Goal: Information Seeking & Learning: Learn about a topic

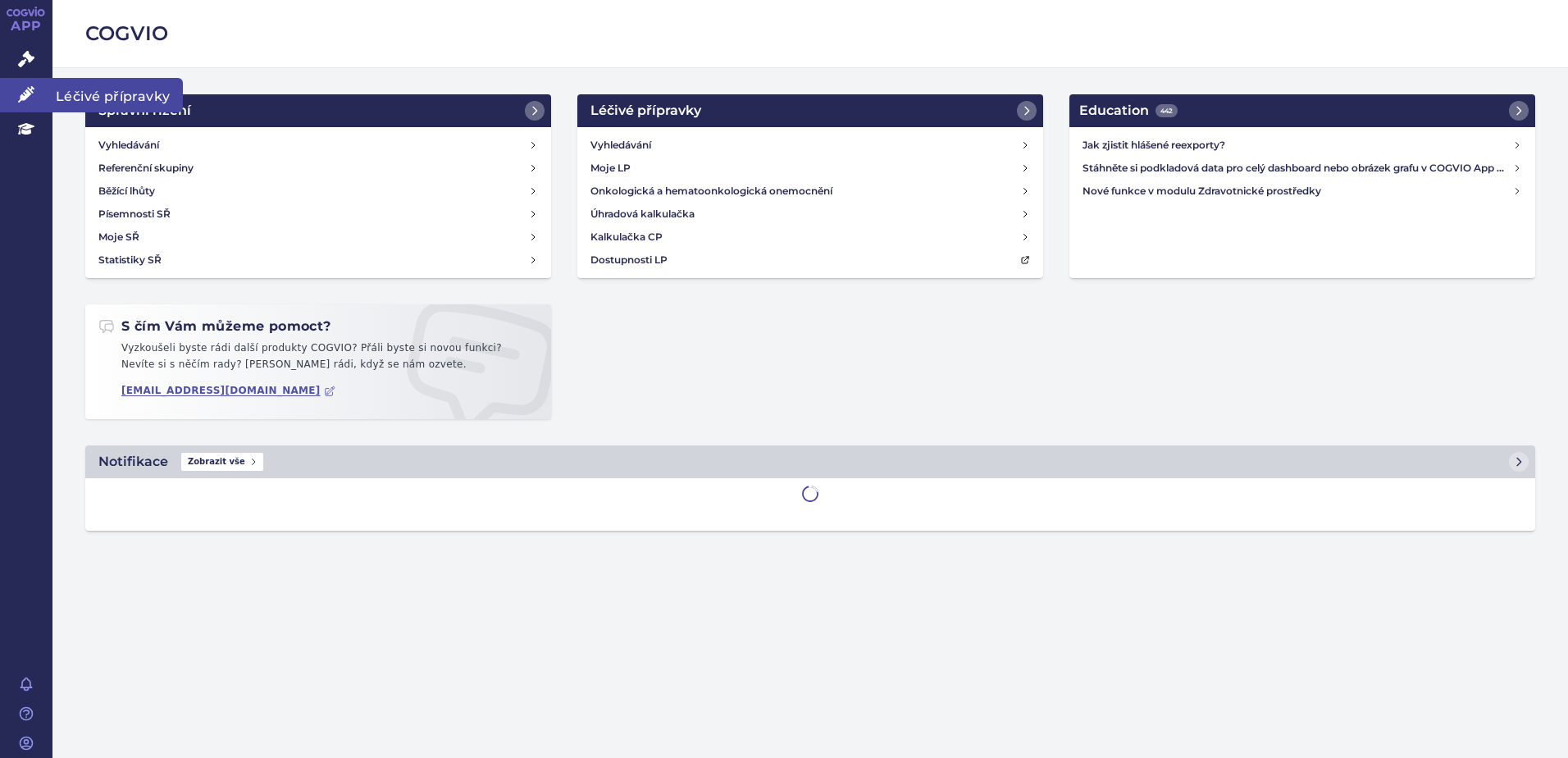
click at [24, 89] on icon at bounding box center [26, 94] width 17 height 17
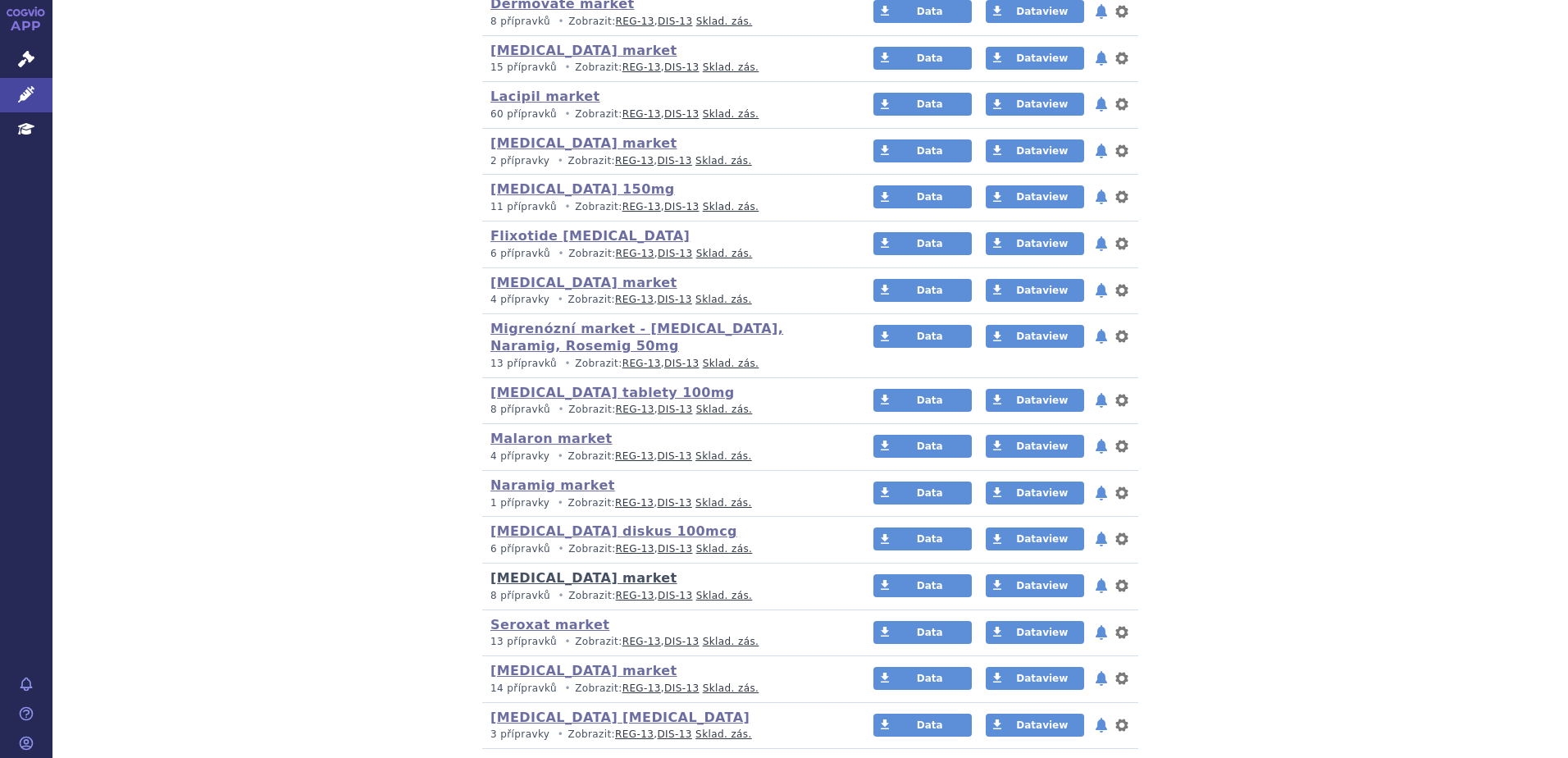
scroll to position [656, 0]
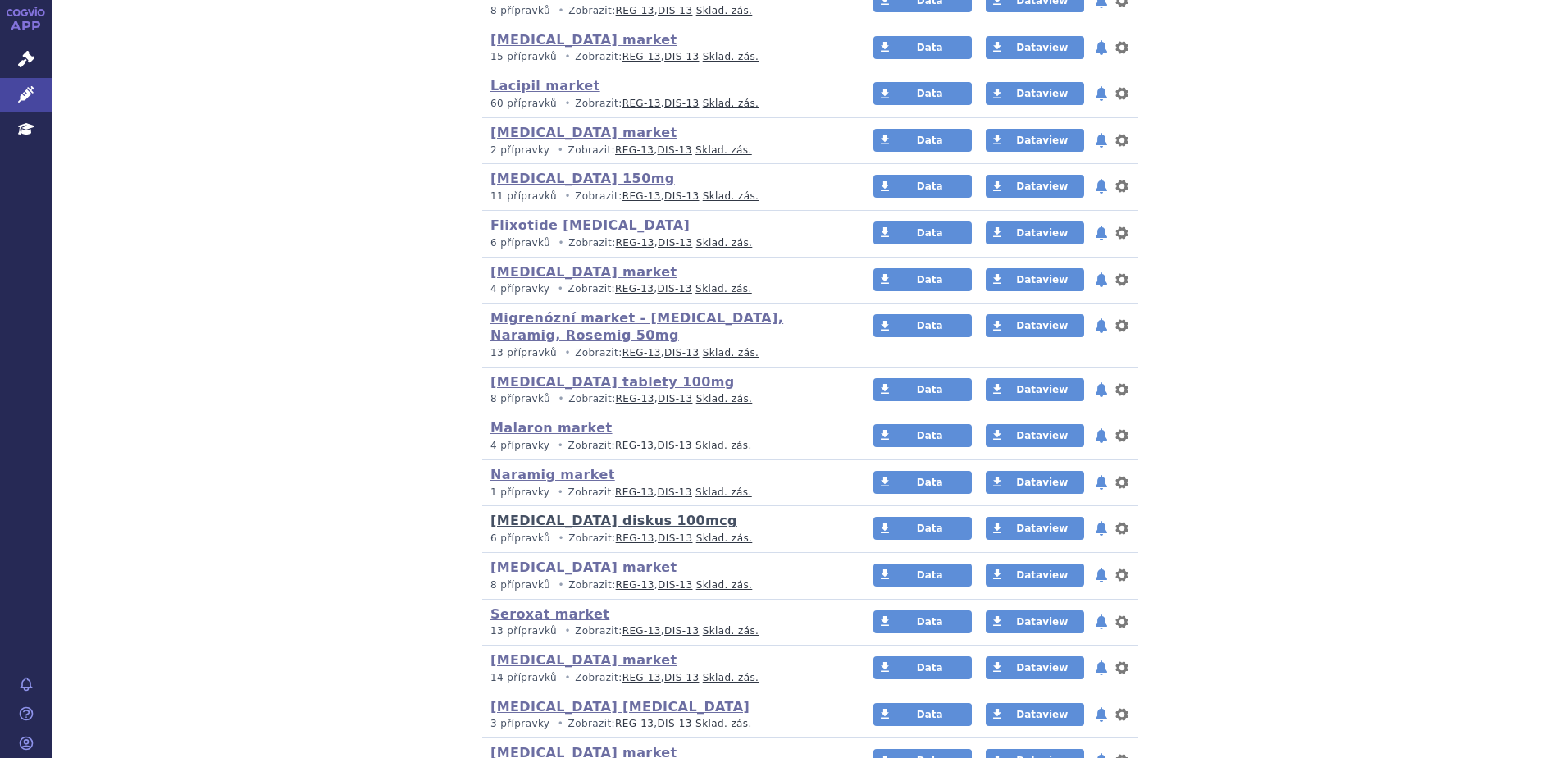
click at [537, 523] on link "Seretide diskus 100mcg" at bounding box center [614, 520] width 247 height 16
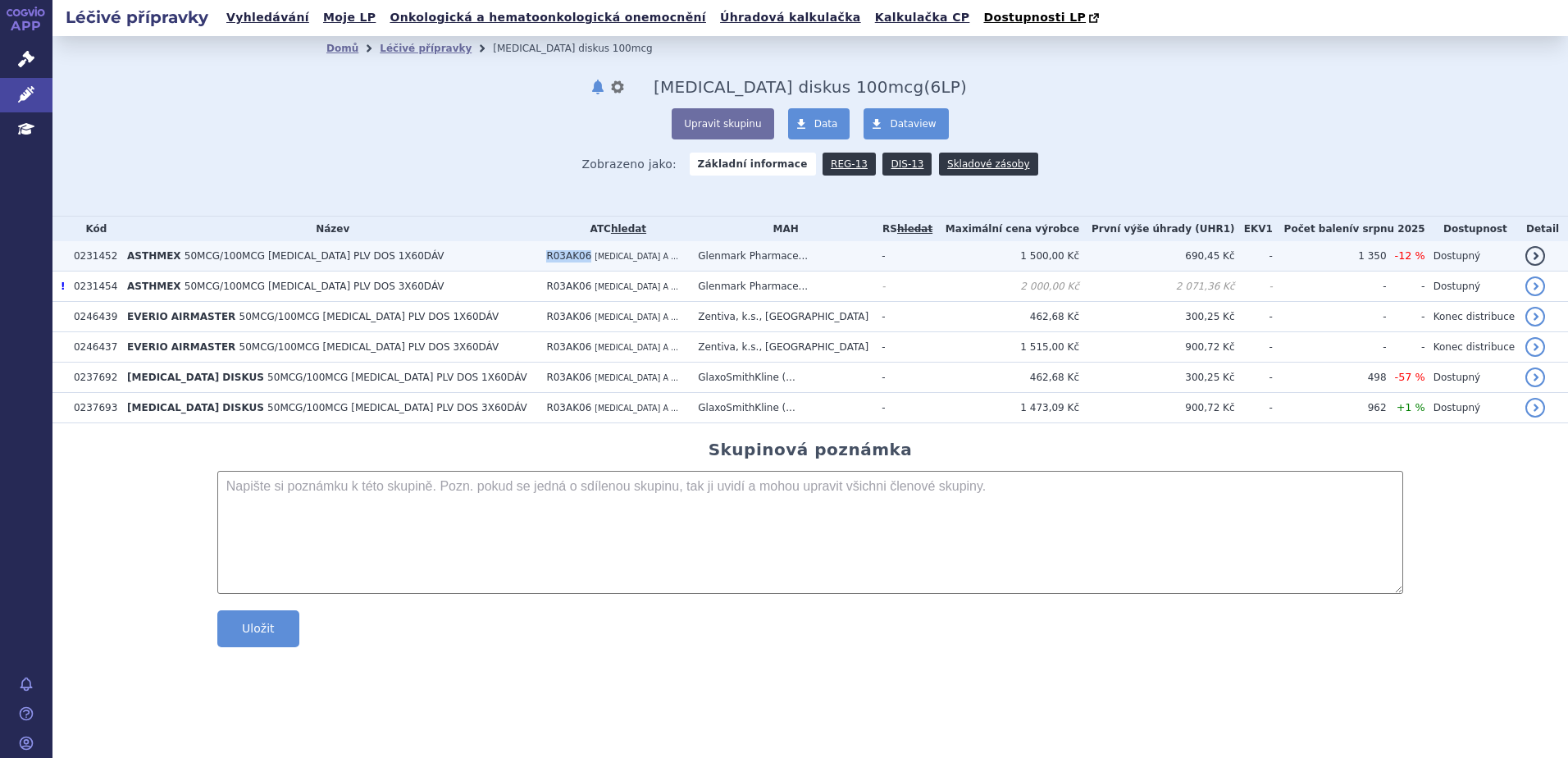
drag, startPoint x: 487, startPoint y: 257, endPoint x: 526, endPoint y: 255, distance: 39.1
click at [539, 255] on td "R03AK06 SALMETEROL A ..." at bounding box center [614, 256] width 152 height 30
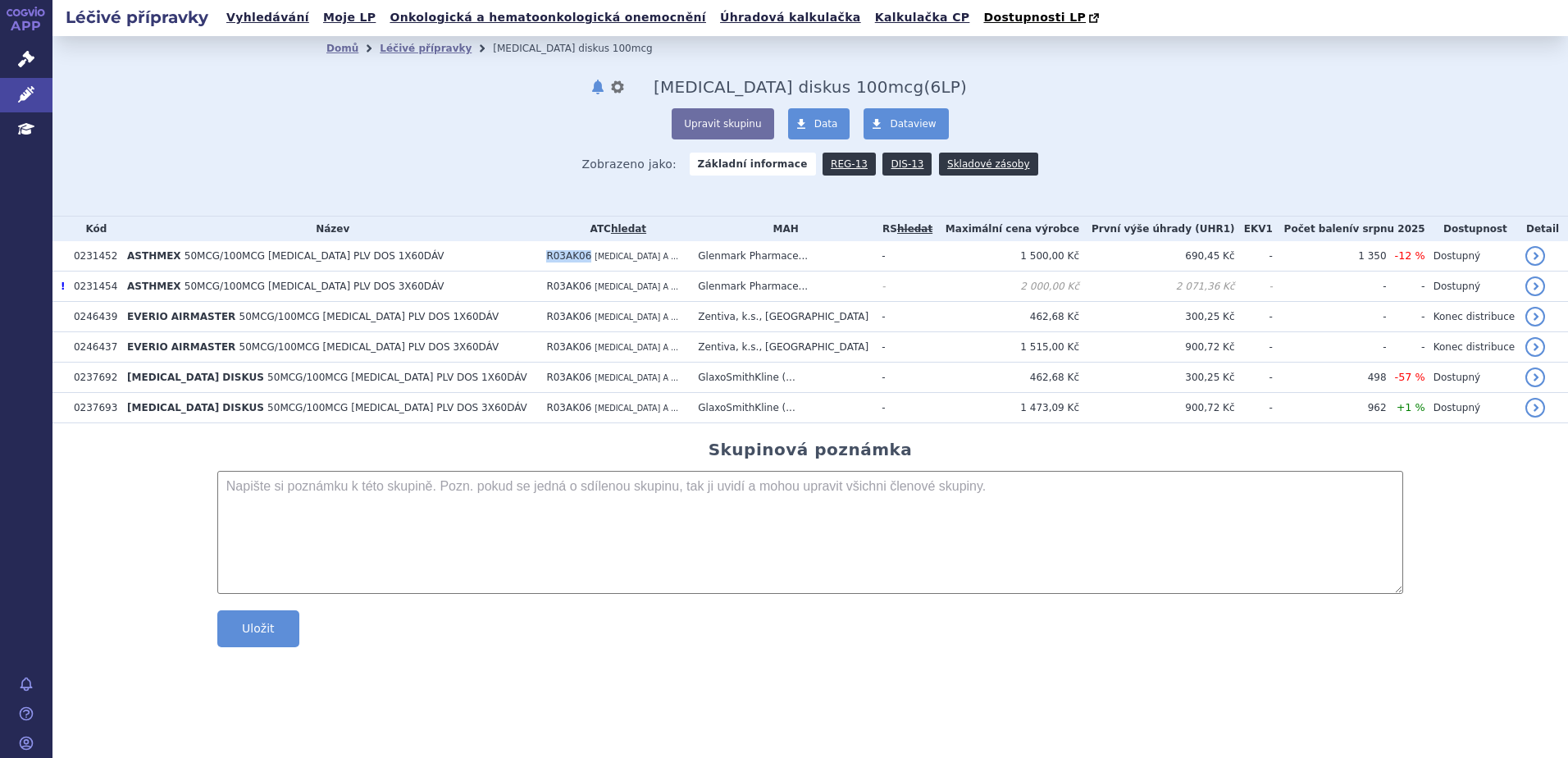
copy span "R03AK06"
click at [27, 89] on icon at bounding box center [26, 94] width 17 height 17
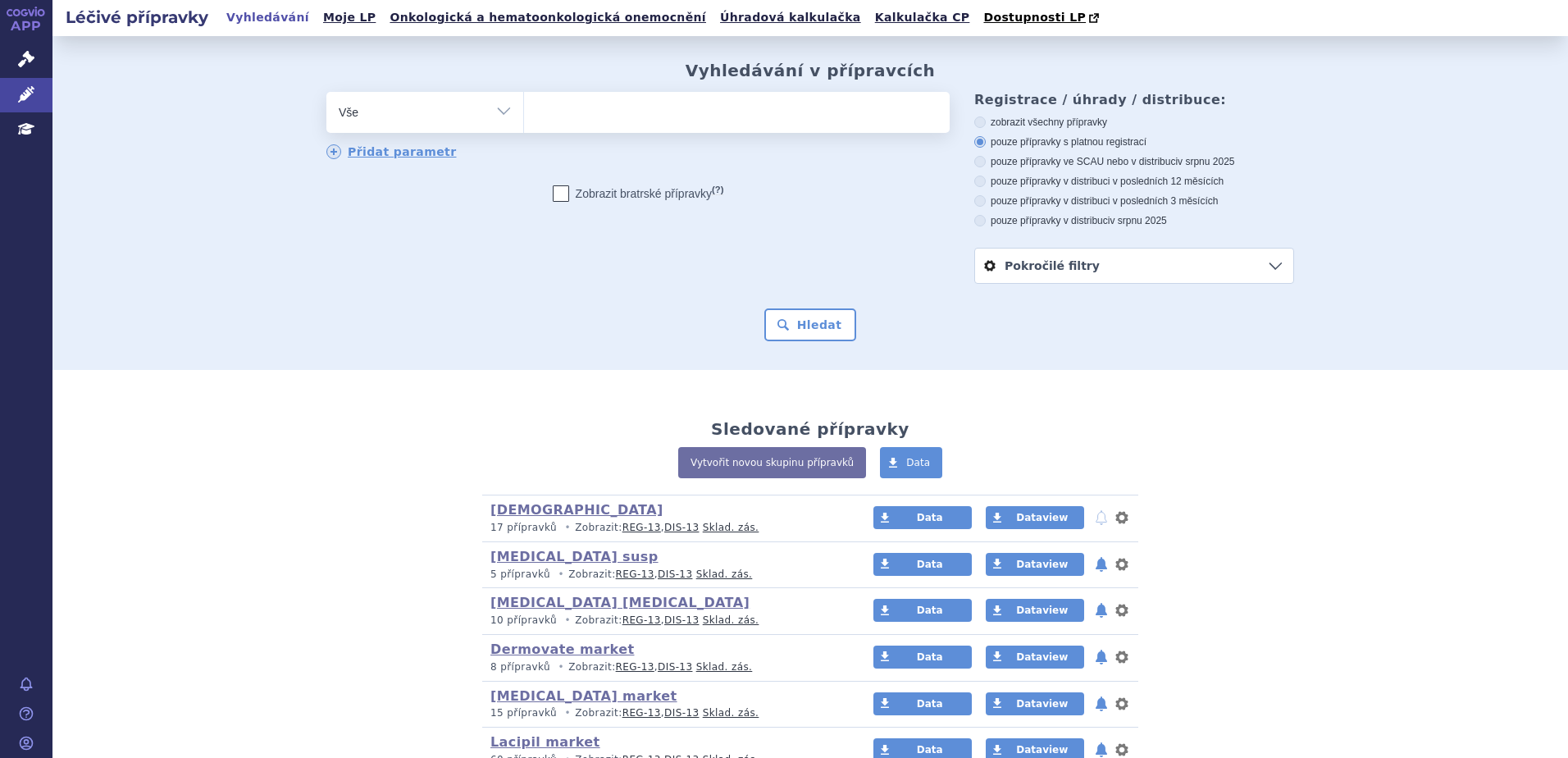
click at [732, 111] on ul at bounding box center [737, 109] width 426 height 34
click at [524, 111] on select at bounding box center [523, 112] width 1 height 41
paste input "R03AK06"
type input "R03AK06"
select select "R03AK06"
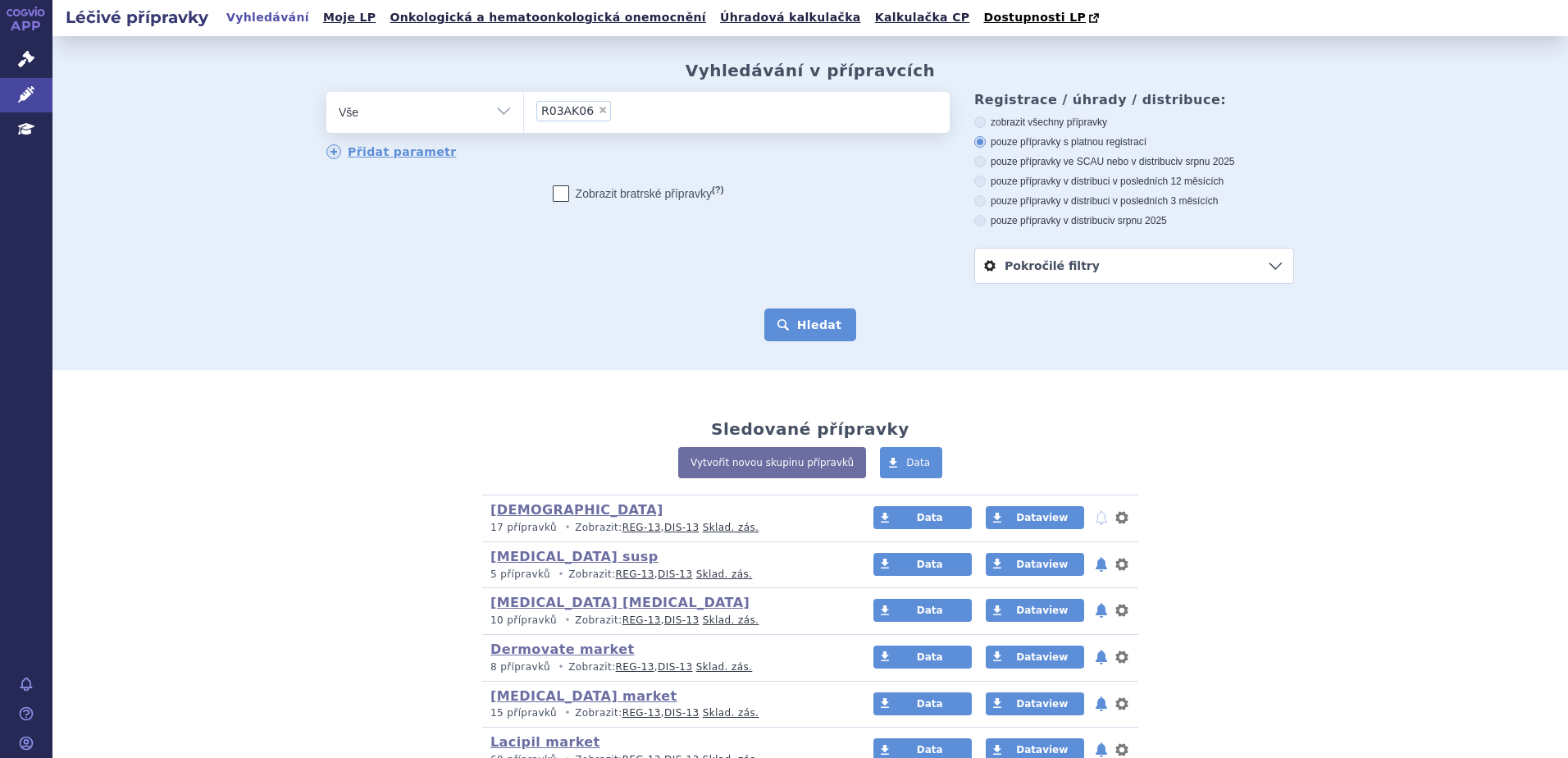
click at [806, 319] on button "Hledat" at bounding box center [810, 325] width 92 height 33
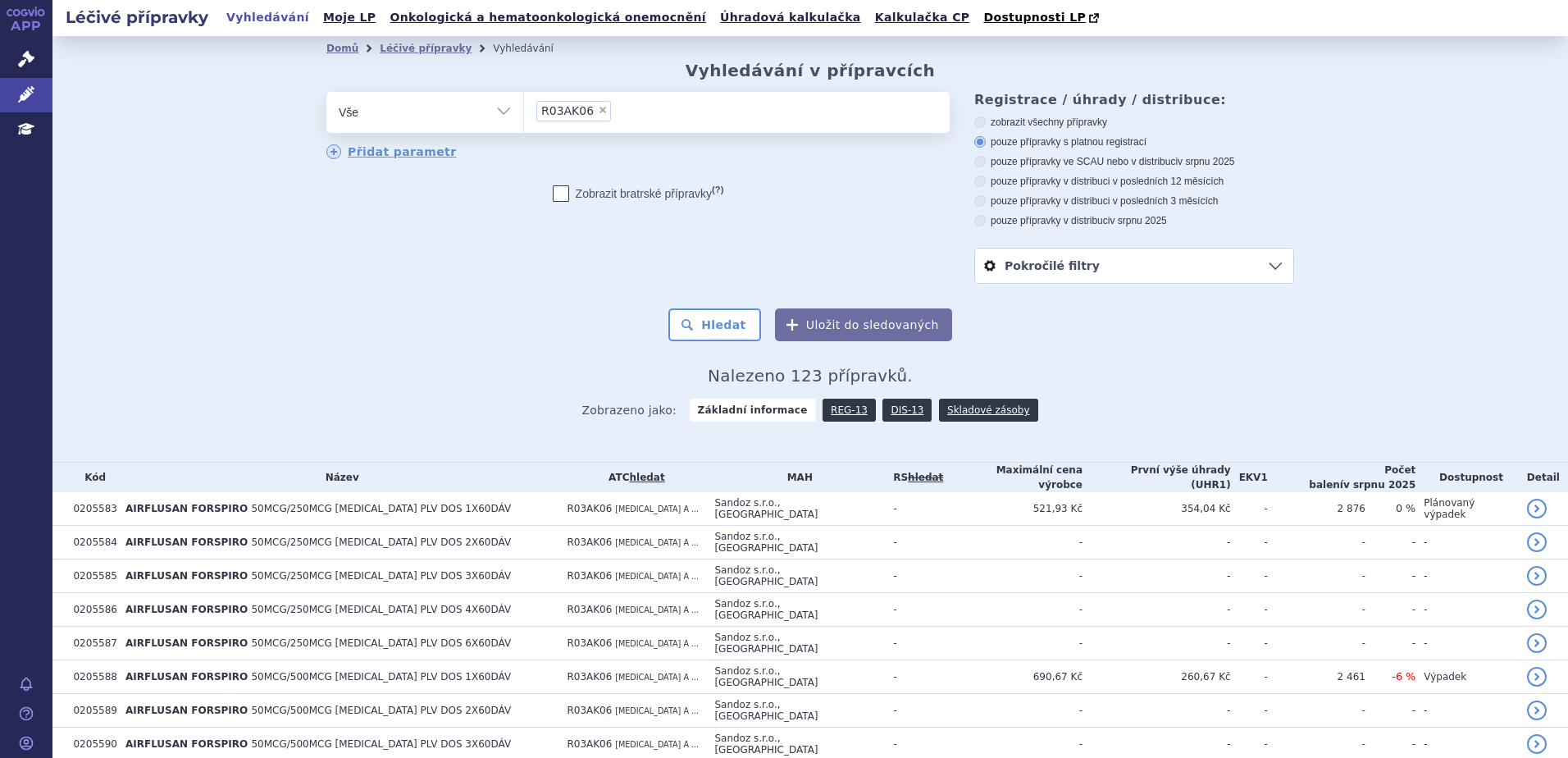
click at [1149, 176] on label "pouze přípravky v distribuci v posledních 12 měsících" at bounding box center [1134, 182] width 320 height 14
click at [987, 178] on input "pouze přípravky v distribuci v posledních 12 měsících" at bounding box center [981, 183] width 11 height 11
radio input "true"
click at [743, 336] on button "Hledat" at bounding box center [714, 325] width 92 height 33
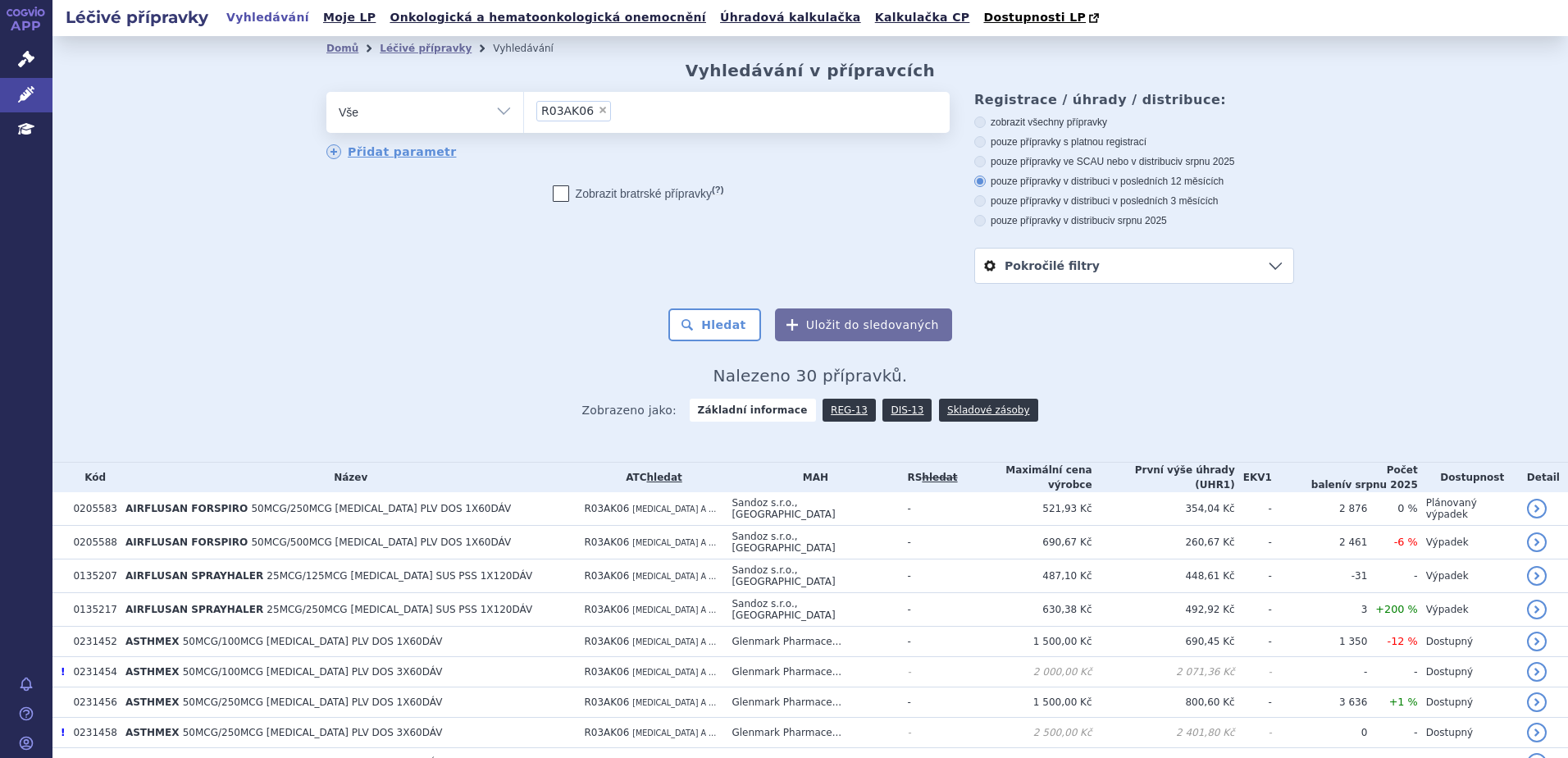
click at [696, 116] on ul "× R03AK06" at bounding box center [737, 110] width 426 height 36
click at [524, 116] on select "R03AK06" at bounding box center [523, 112] width 1 height 41
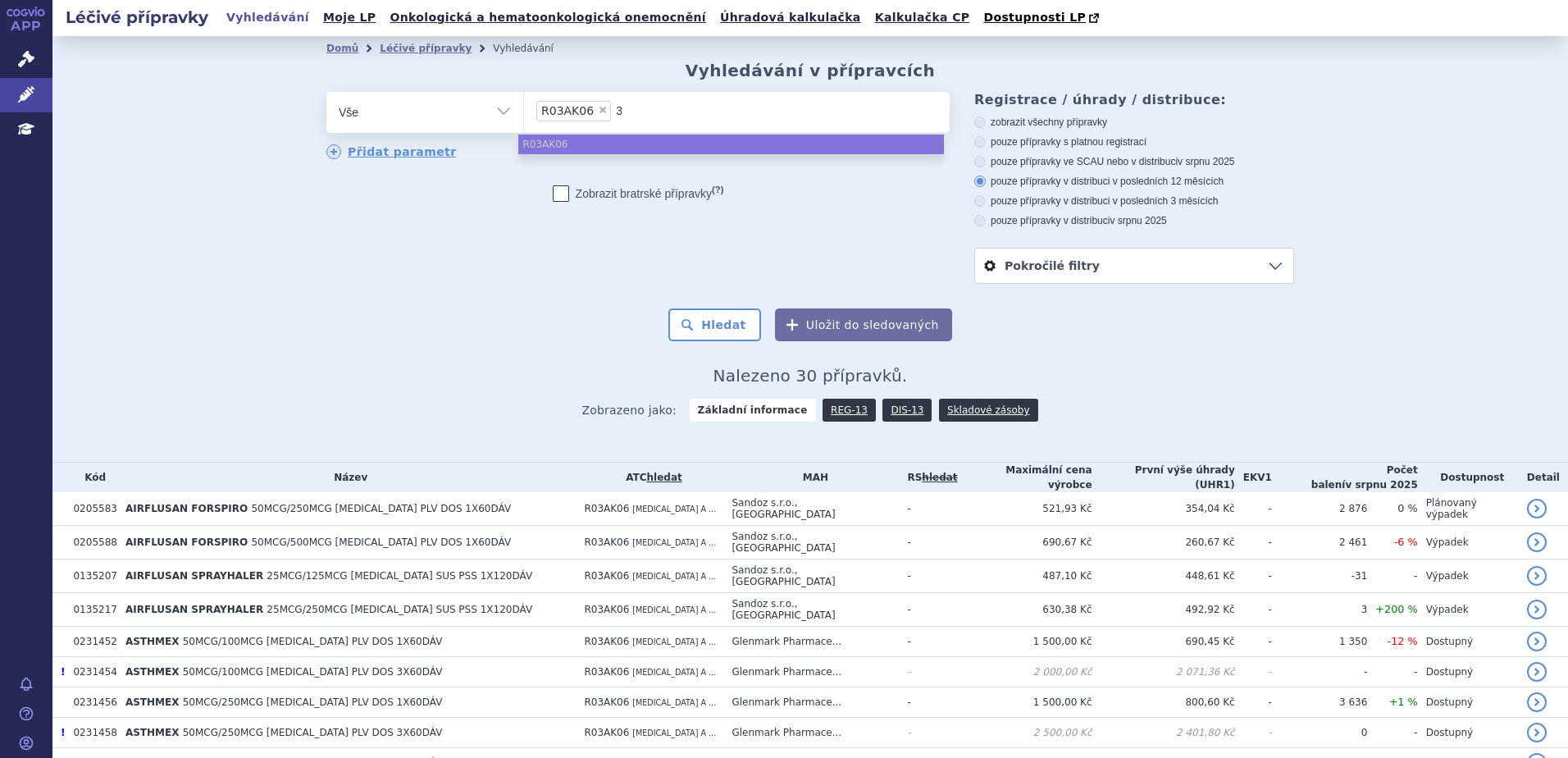
type input "3x"
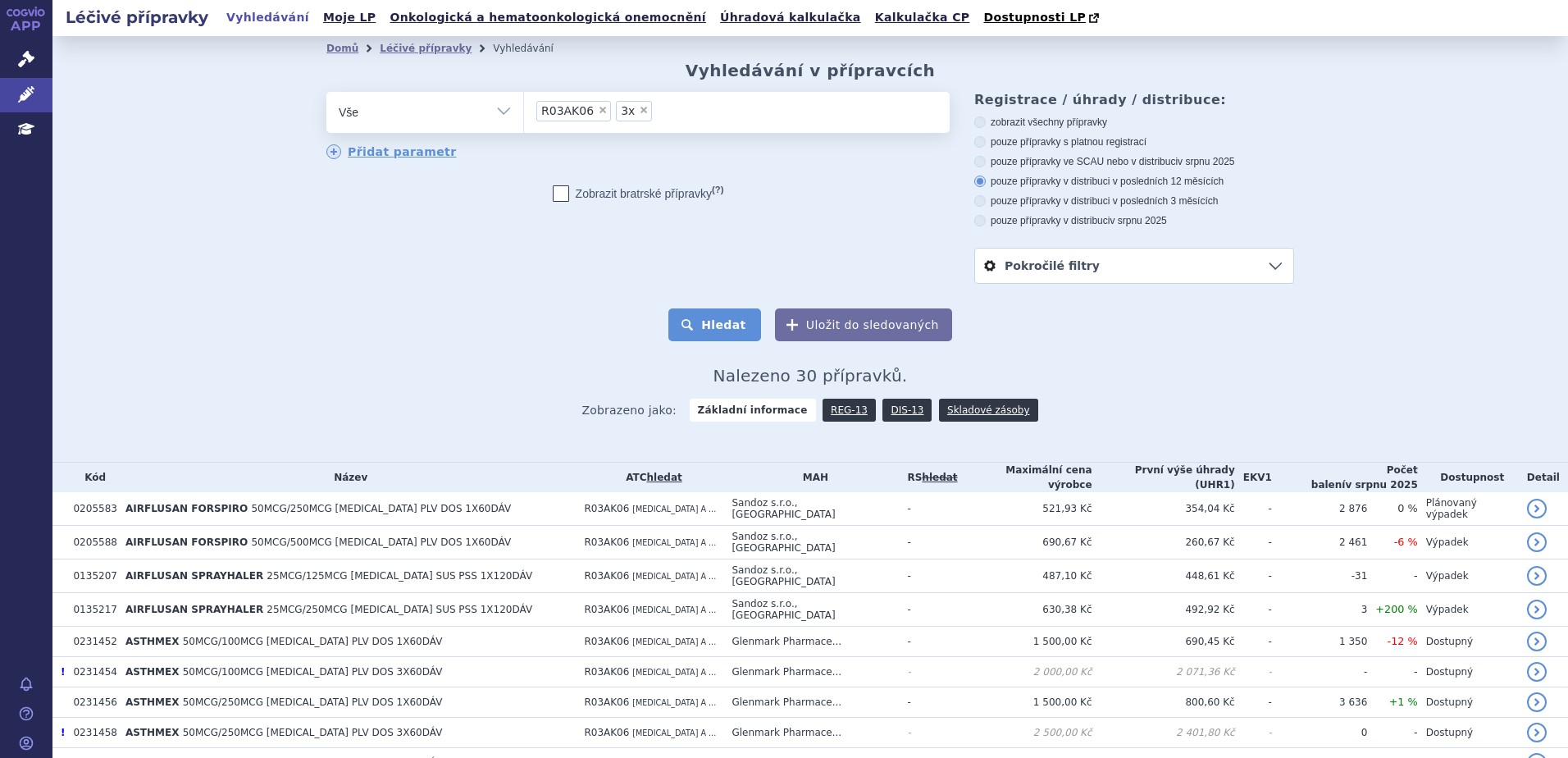
click at [707, 327] on button "Hledat" at bounding box center [714, 325] width 92 height 33
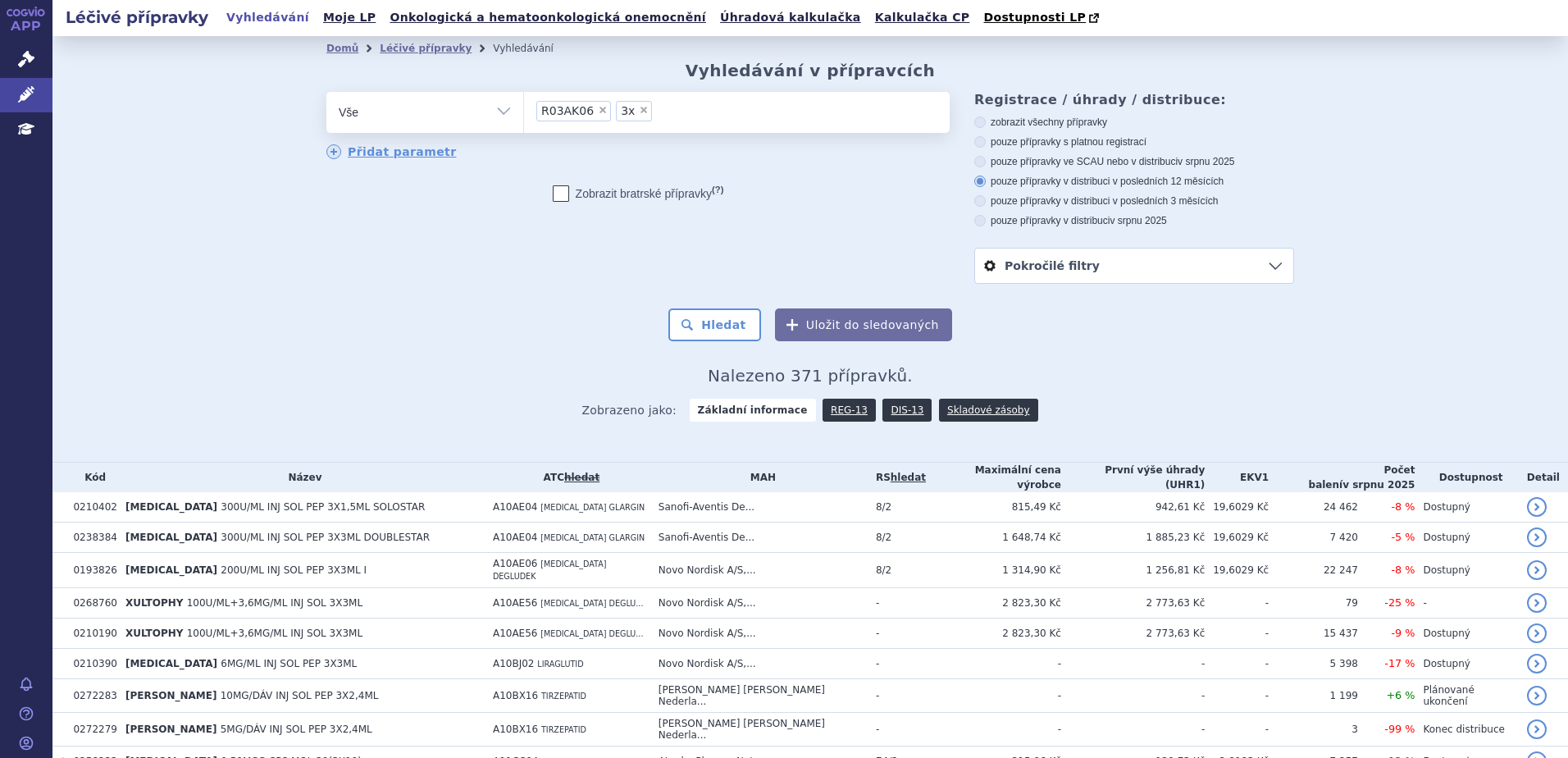
click at [639, 113] on span "×" at bounding box center [644, 110] width 10 height 10
click at [524, 113] on select "R03AK06 3x" at bounding box center [523, 112] width 1 height 41
click at [691, 327] on button "Hledat" at bounding box center [714, 325] width 92 height 33
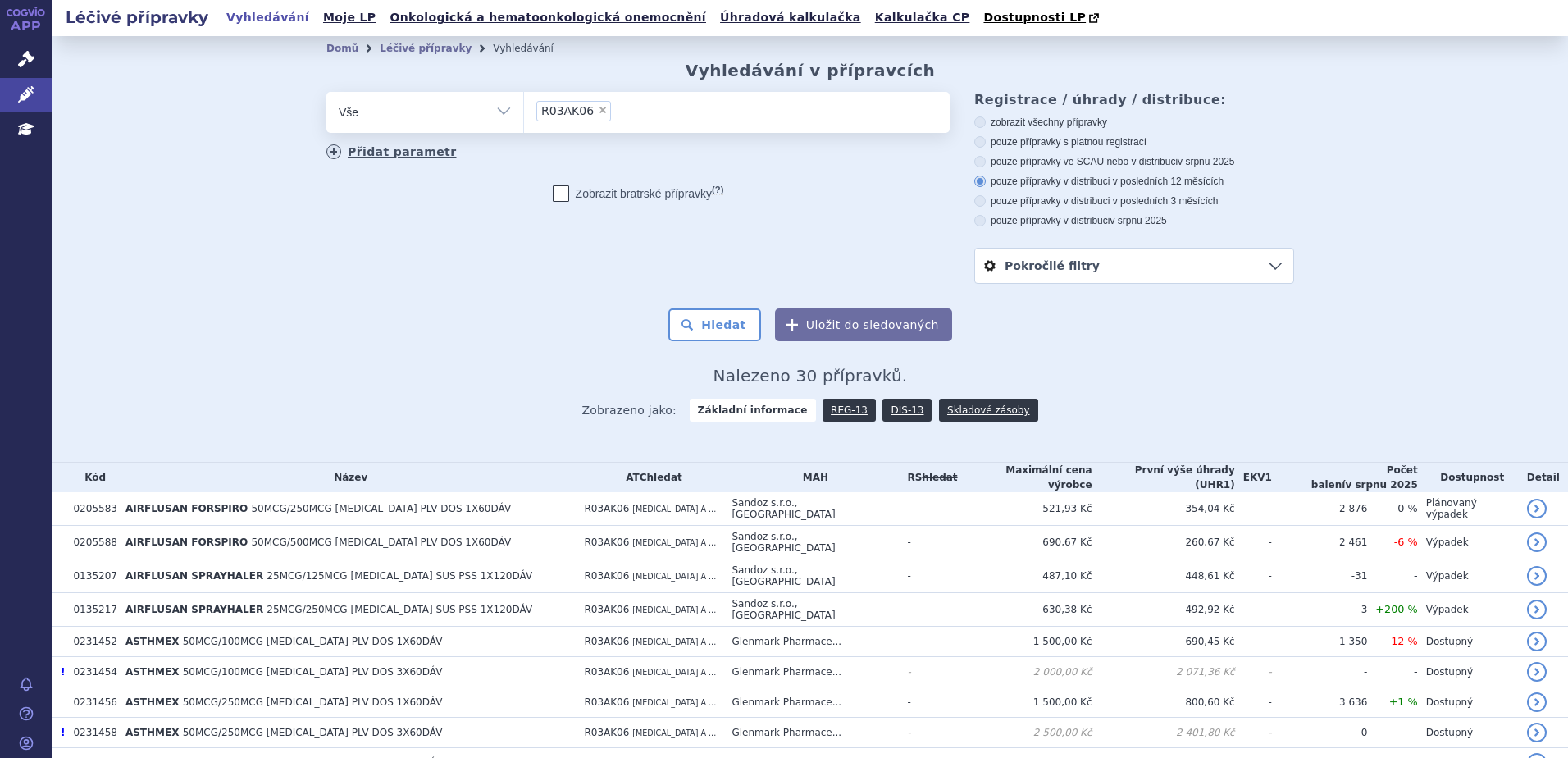
click at [409, 150] on link "Přidat parametr" at bounding box center [392, 152] width 130 height 15
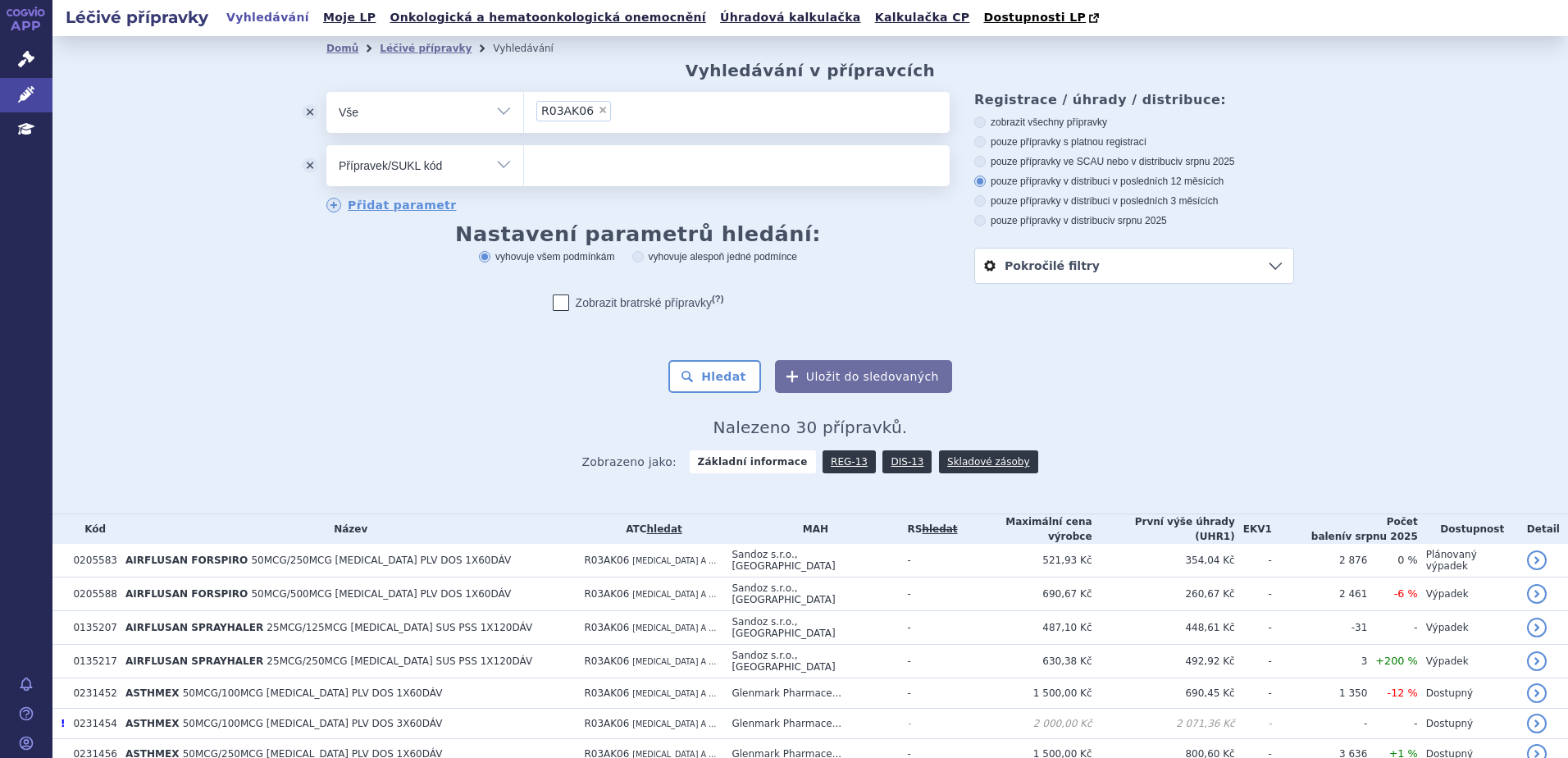
click at [443, 167] on select "Vše Přípravek/SUKL kód MAH VPOIS ATC/Aktivní látka Léková forma Síla" at bounding box center [425, 163] width 197 height 37
click at [327, 146] on select "Vše Přípravek/SUKL kód MAH VPOIS ATC/Aktivní látka Léková forma Síla" at bounding box center [425, 163] width 197 height 37
click at [401, 160] on select "Vše Přípravek/SUKL kód MAH VPOIS ATC/Aktivní látka Léková forma Síla" at bounding box center [425, 163] width 197 height 37
select select "filter-product"
click at [327, 146] on select "Vše Přípravek/SUKL kód MAH VPOIS ATC/Aktivní látka Léková forma Síla" at bounding box center [425, 163] width 197 height 37
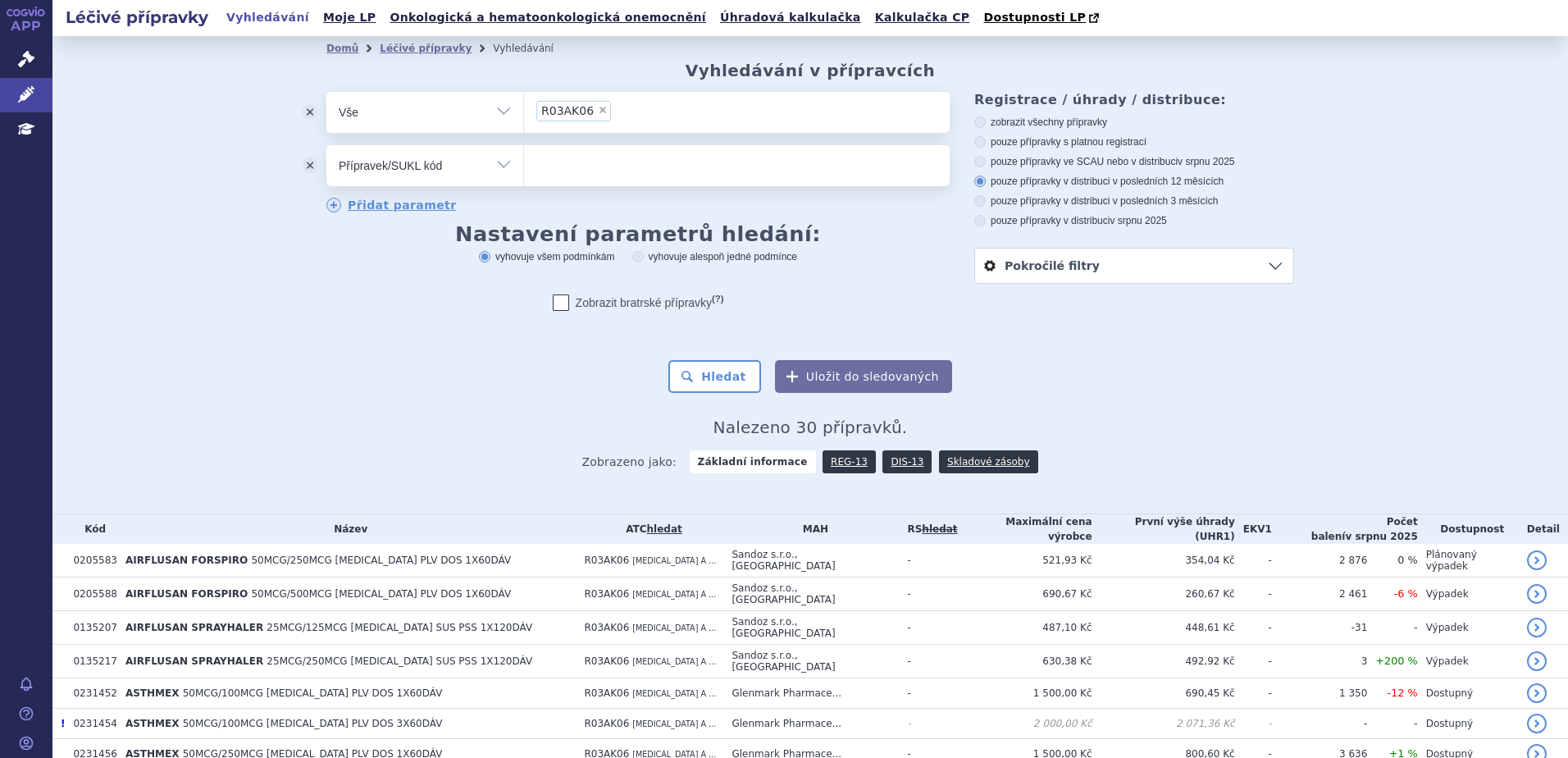
click at [569, 177] on ul at bounding box center [737, 161] width 426 height 34
click at [524, 177] on select at bounding box center [523, 165] width 1 height 41
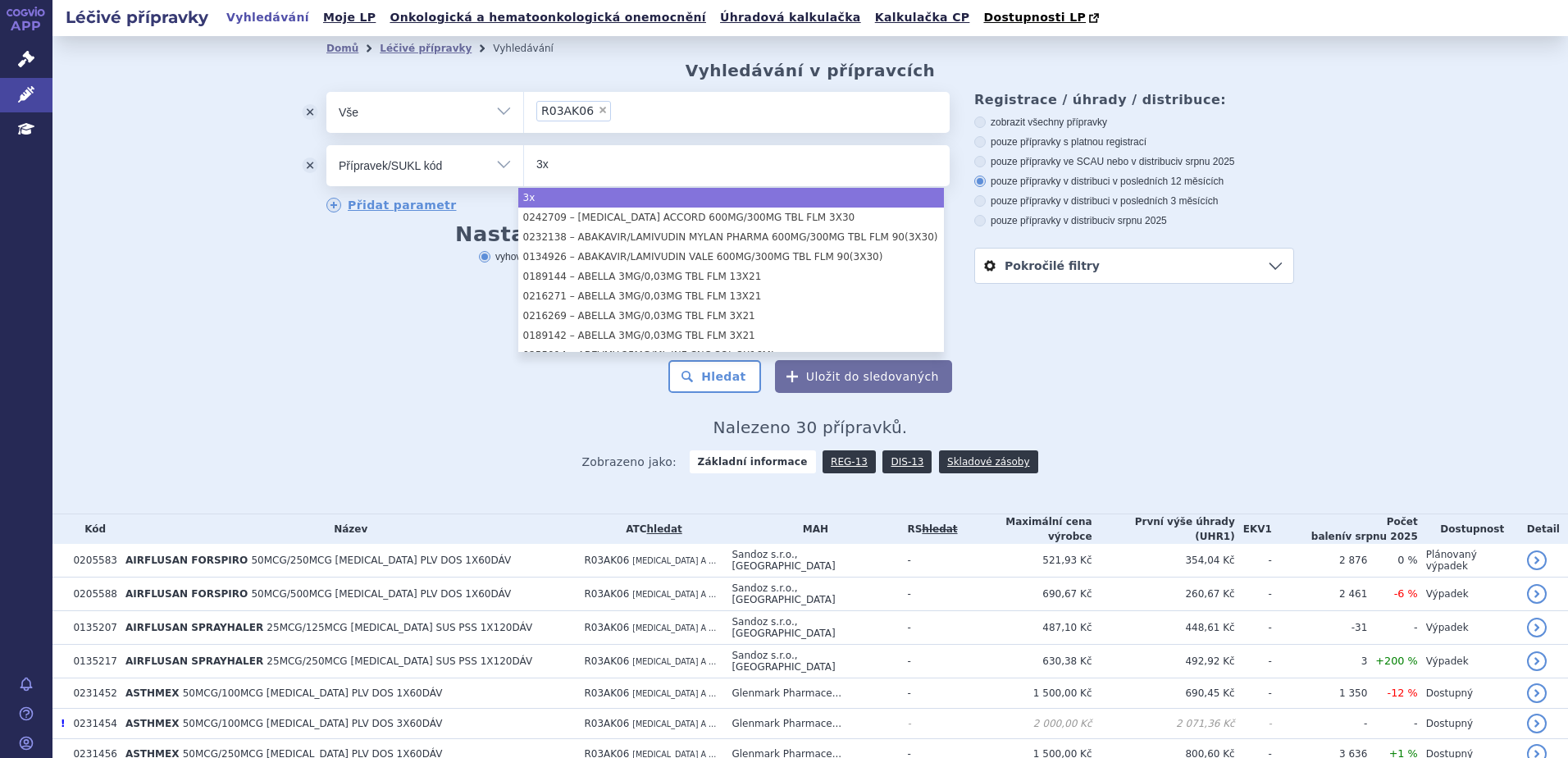
type input "3x"
select select "3x"
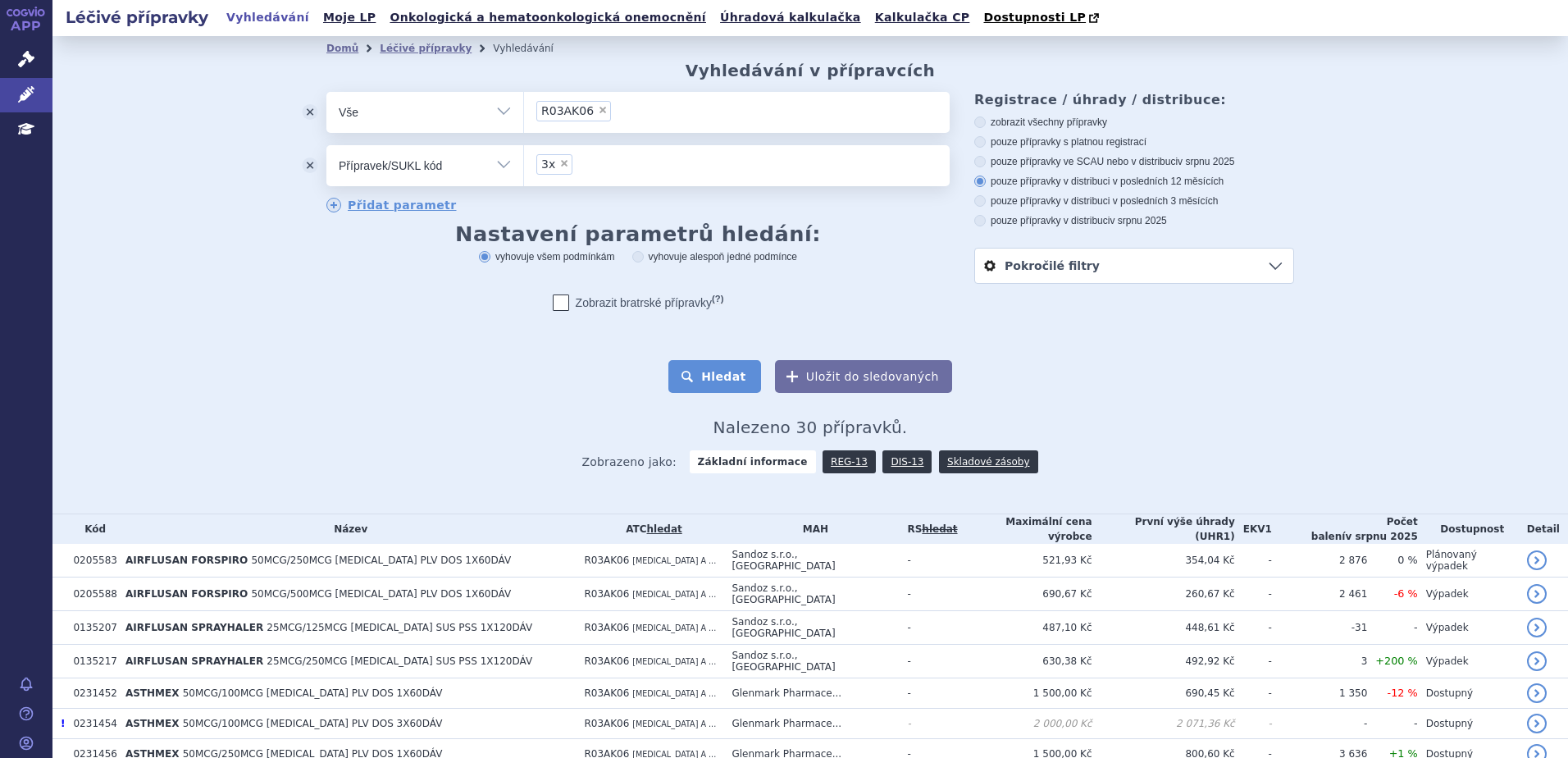
click at [729, 366] on button "Hledat" at bounding box center [714, 376] width 92 height 33
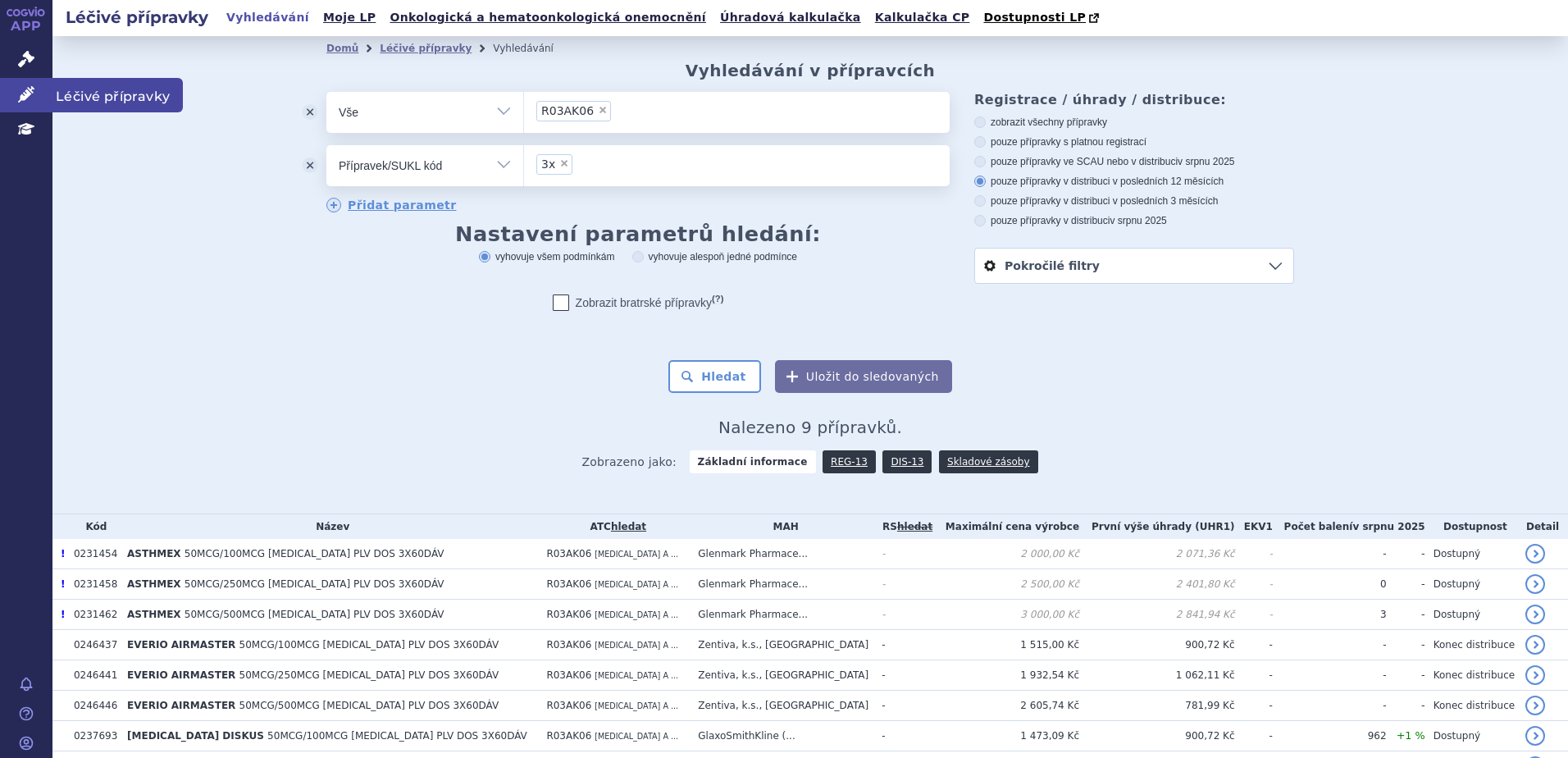
click at [8, 92] on link "Léčivé přípravky" at bounding box center [26, 94] width 52 height 34
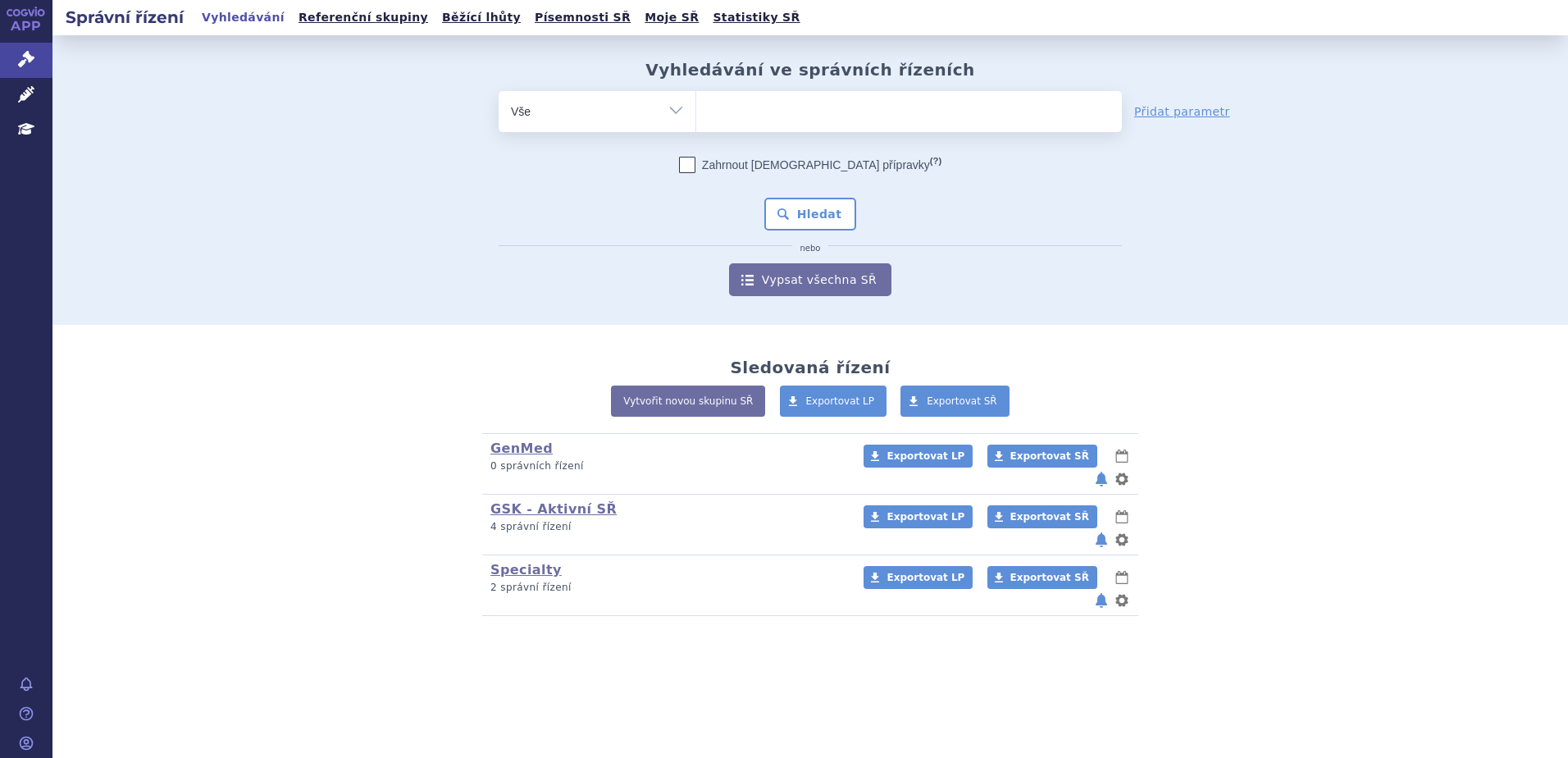
click at [775, 95] on ul at bounding box center [909, 108] width 426 height 34
click at [696, 95] on select at bounding box center [696, 111] width 1 height 41
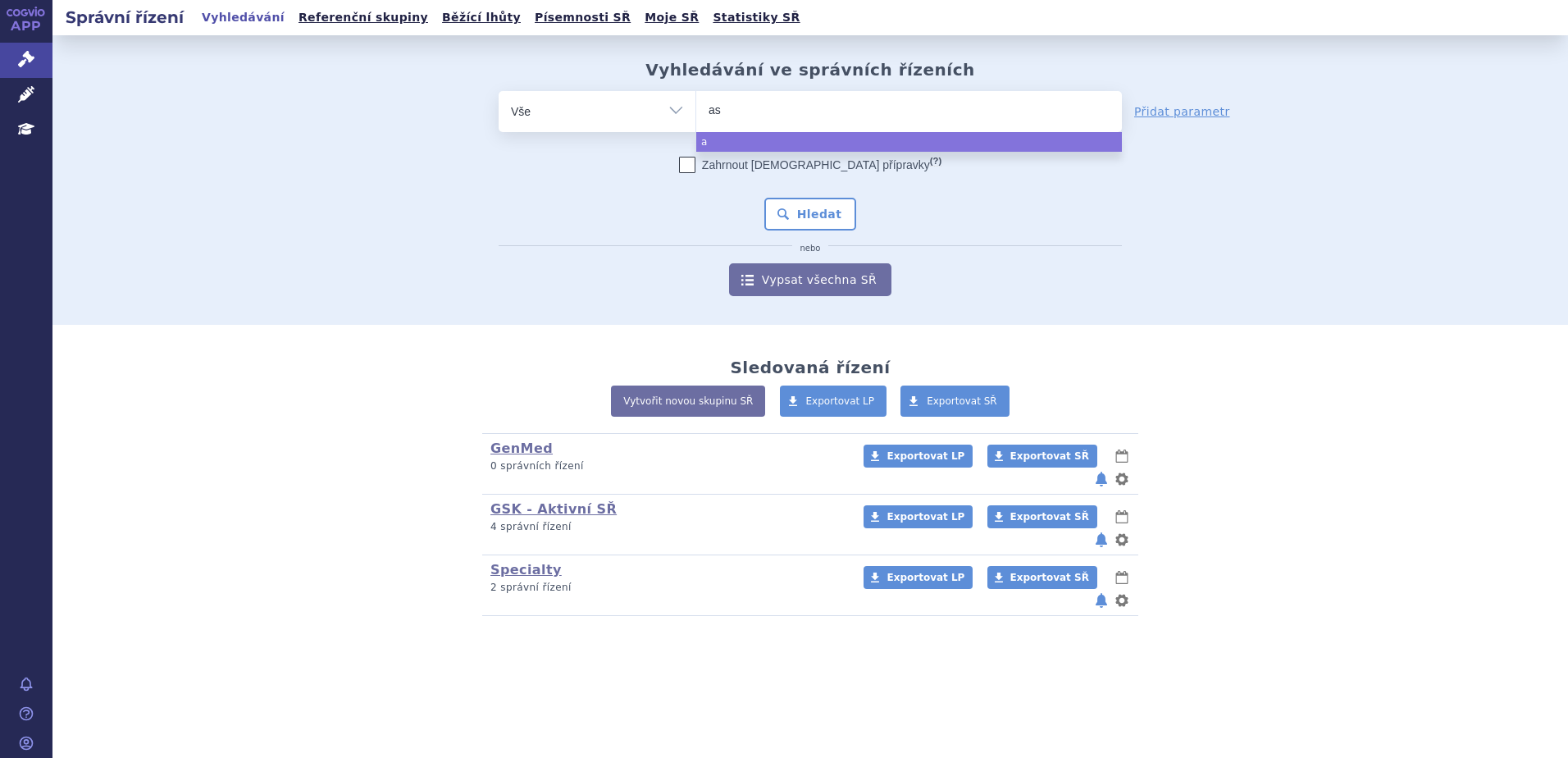
type input "ast"
type input "asth"
type input "asthme"
type input "asthmex"
select select "asthmex"
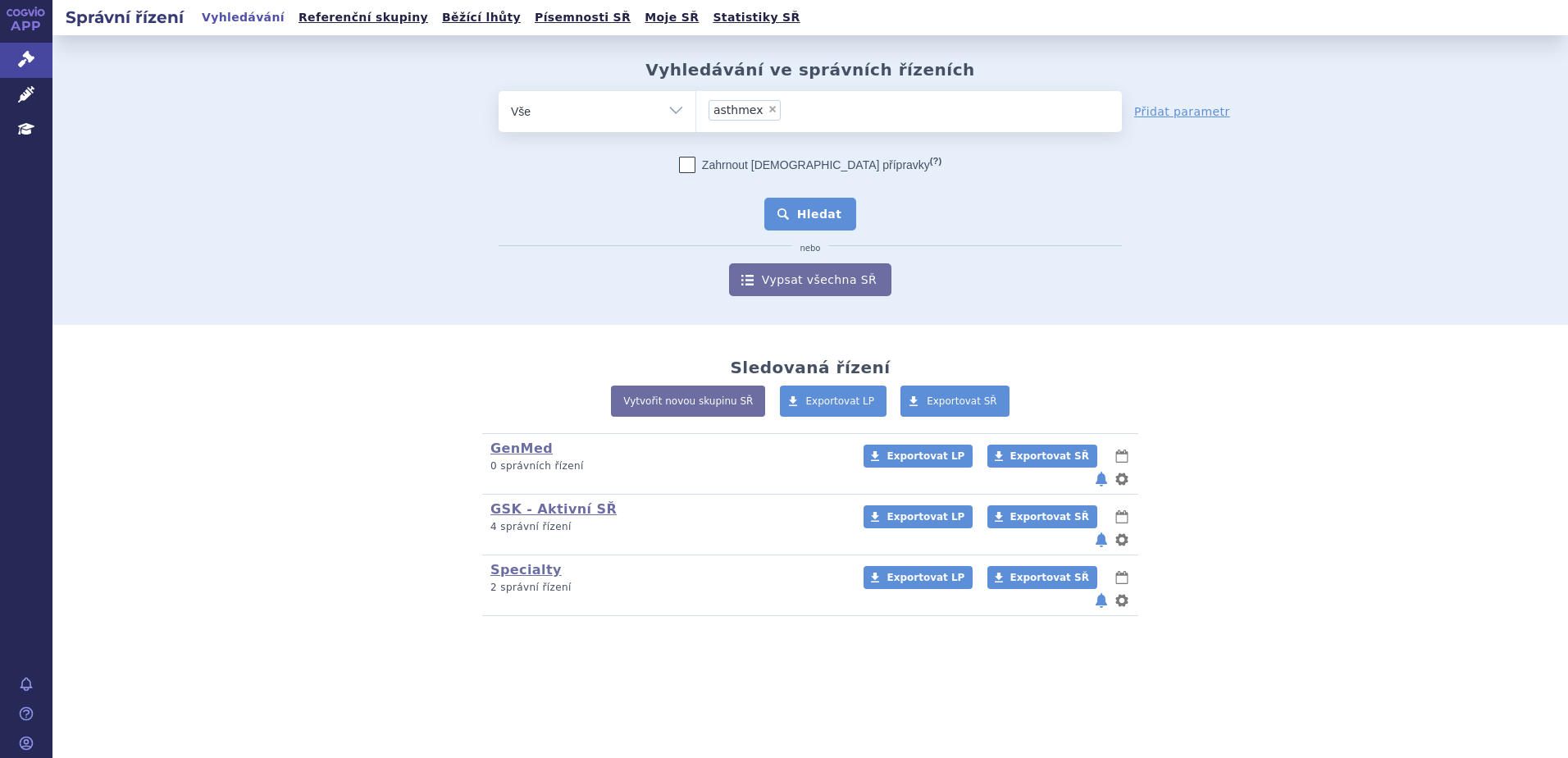
click at [825, 200] on button "Hledat" at bounding box center [810, 214] width 92 height 33
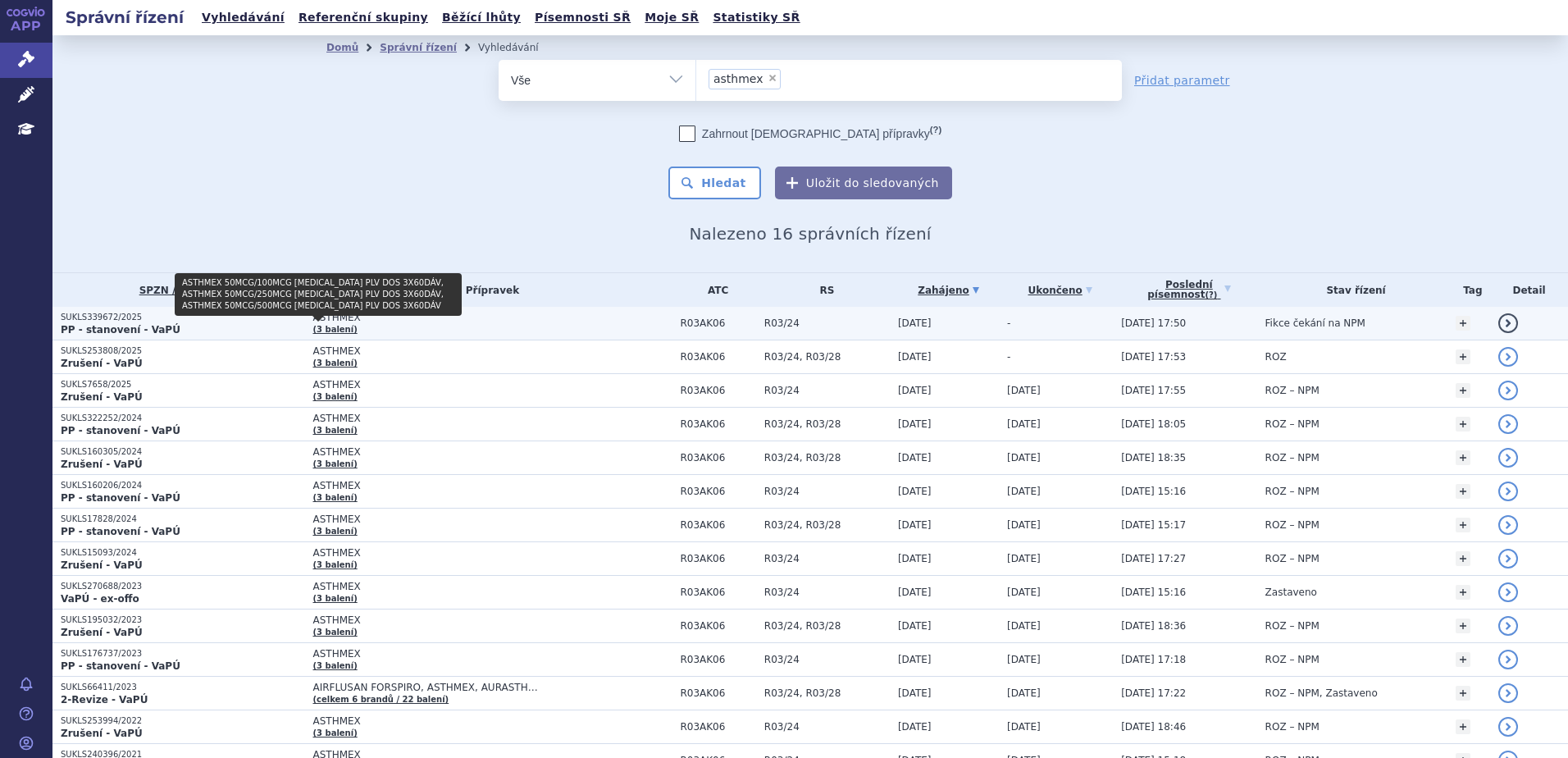
click at [318, 328] on link "(3 balení)" at bounding box center [335, 328] width 45 height 9
click at [329, 327] on link "(3 balení)" at bounding box center [335, 328] width 45 height 9
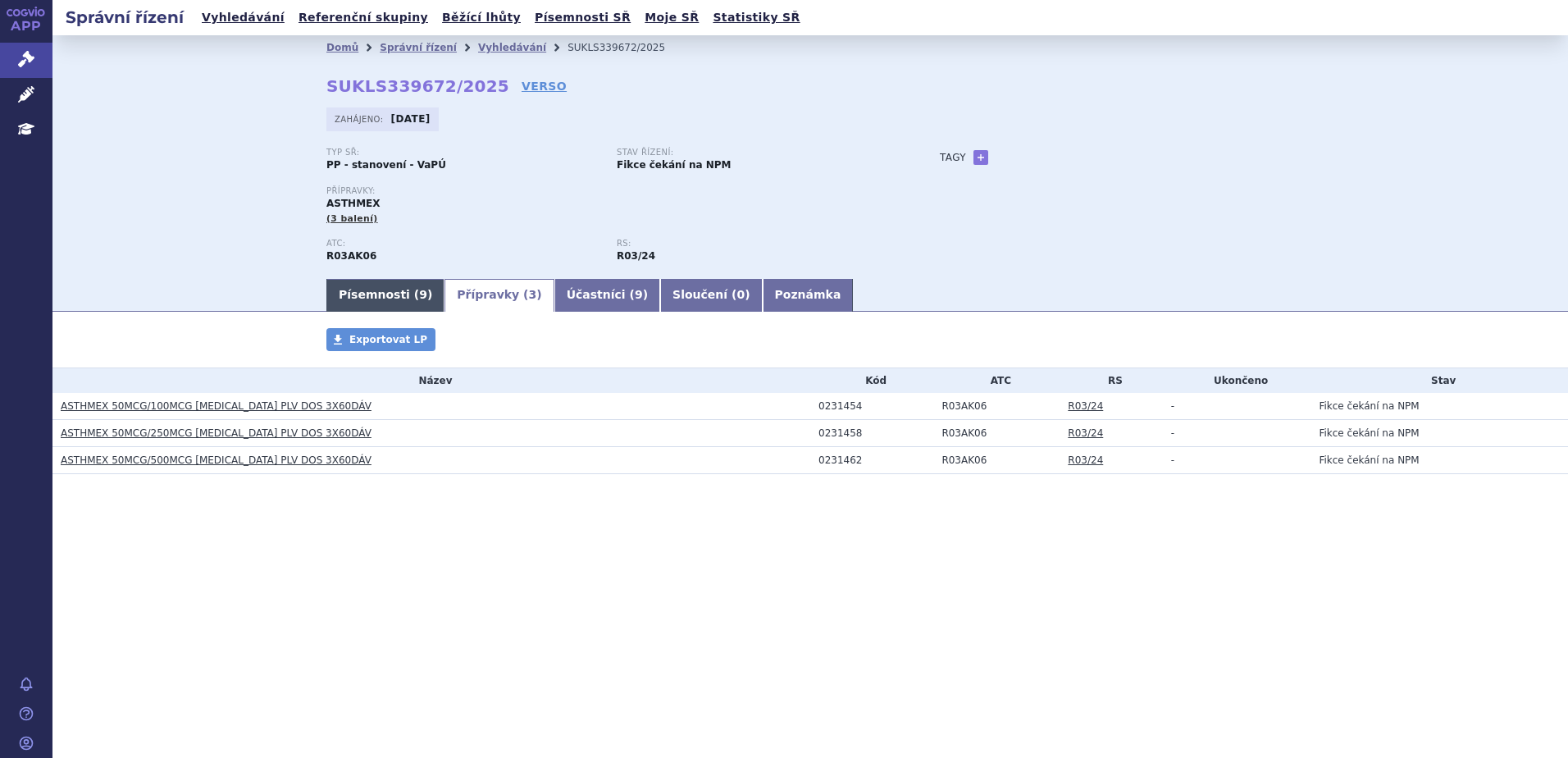
click at [403, 294] on link "Písemnosti ( 9 )" at bounding box center [386, 295] width 119 height 33
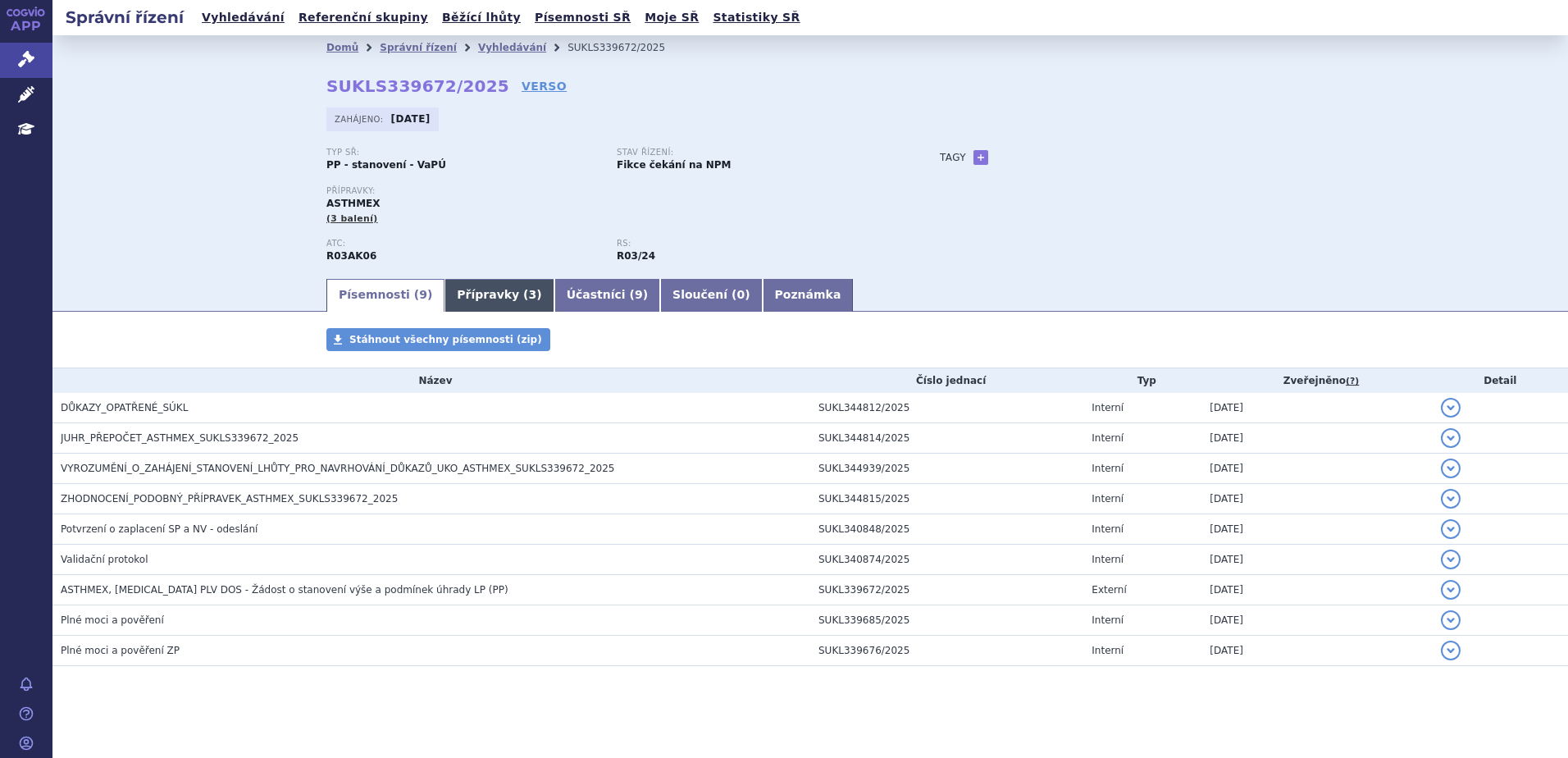
click at [488, 299] on link "Přípravky ( 3 )" at bounding box center [499, 295] width 109 height 33
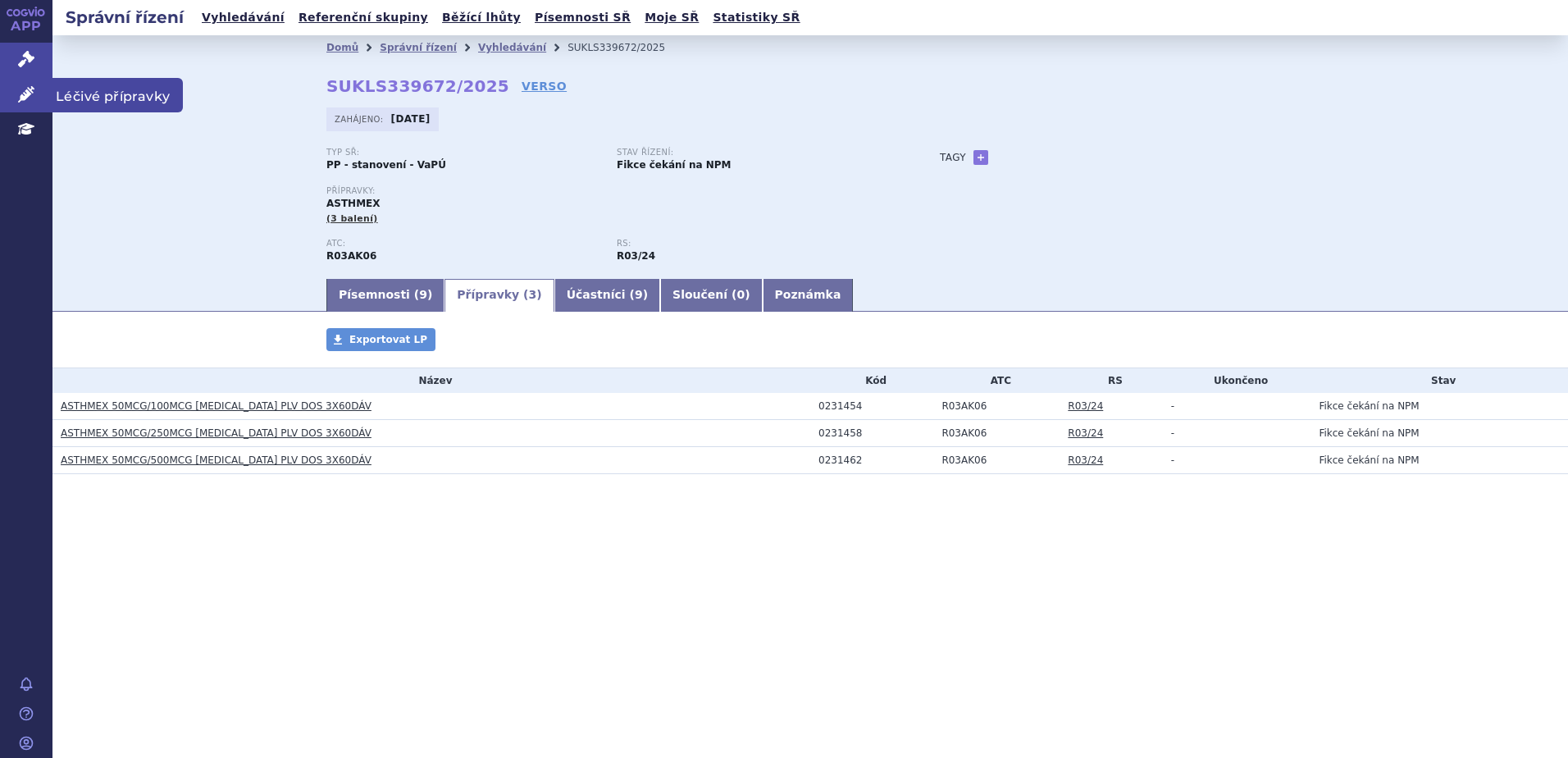
click at [19, 87] on icon at bounding box center [26, 94] width 17 height 17
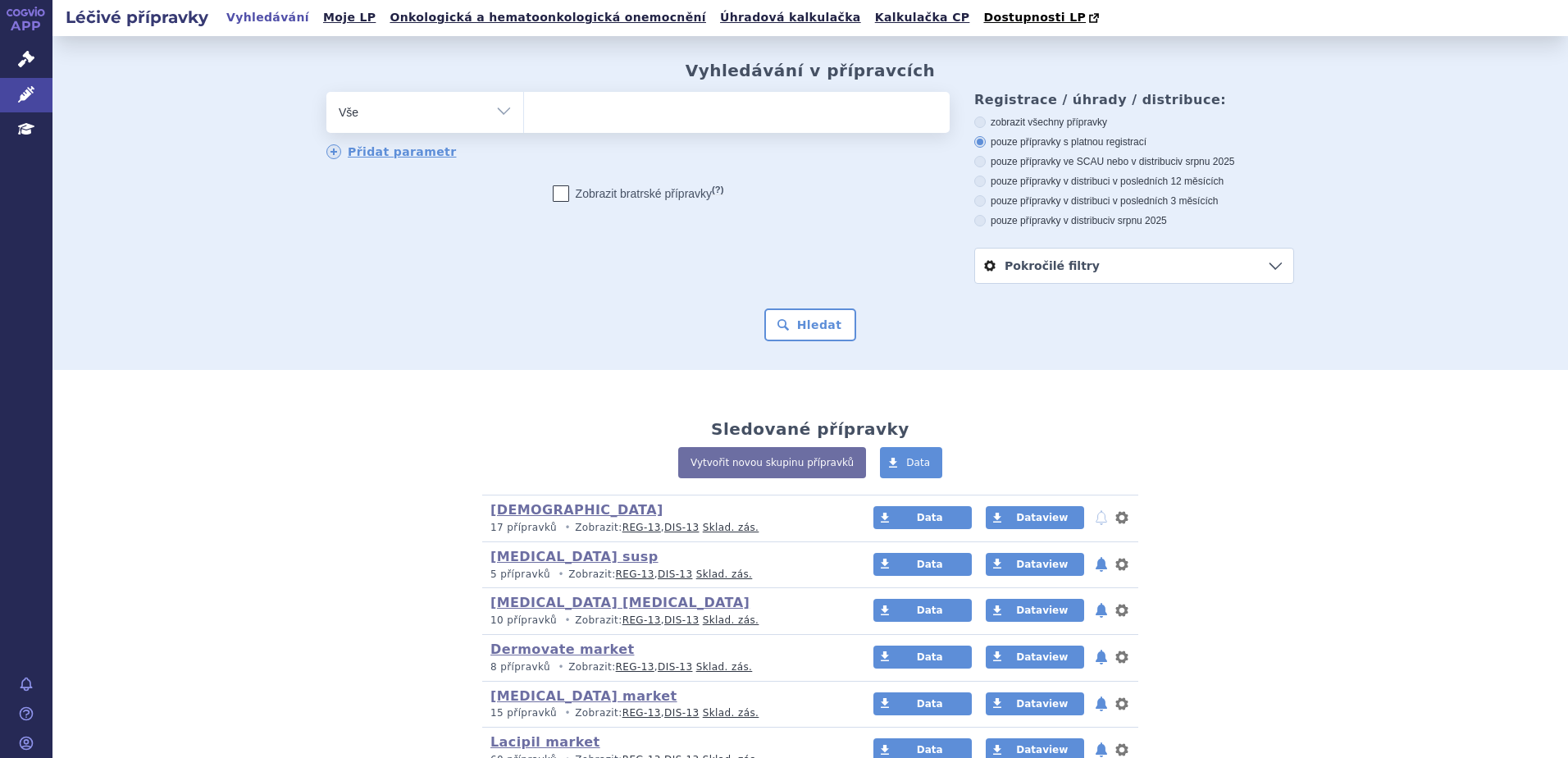
click at [599, 114] on ul at bounding box center [737, 109] width 426 height 34
click at [524, 114] on select at bounding box center [523, 112] width 1 height 41
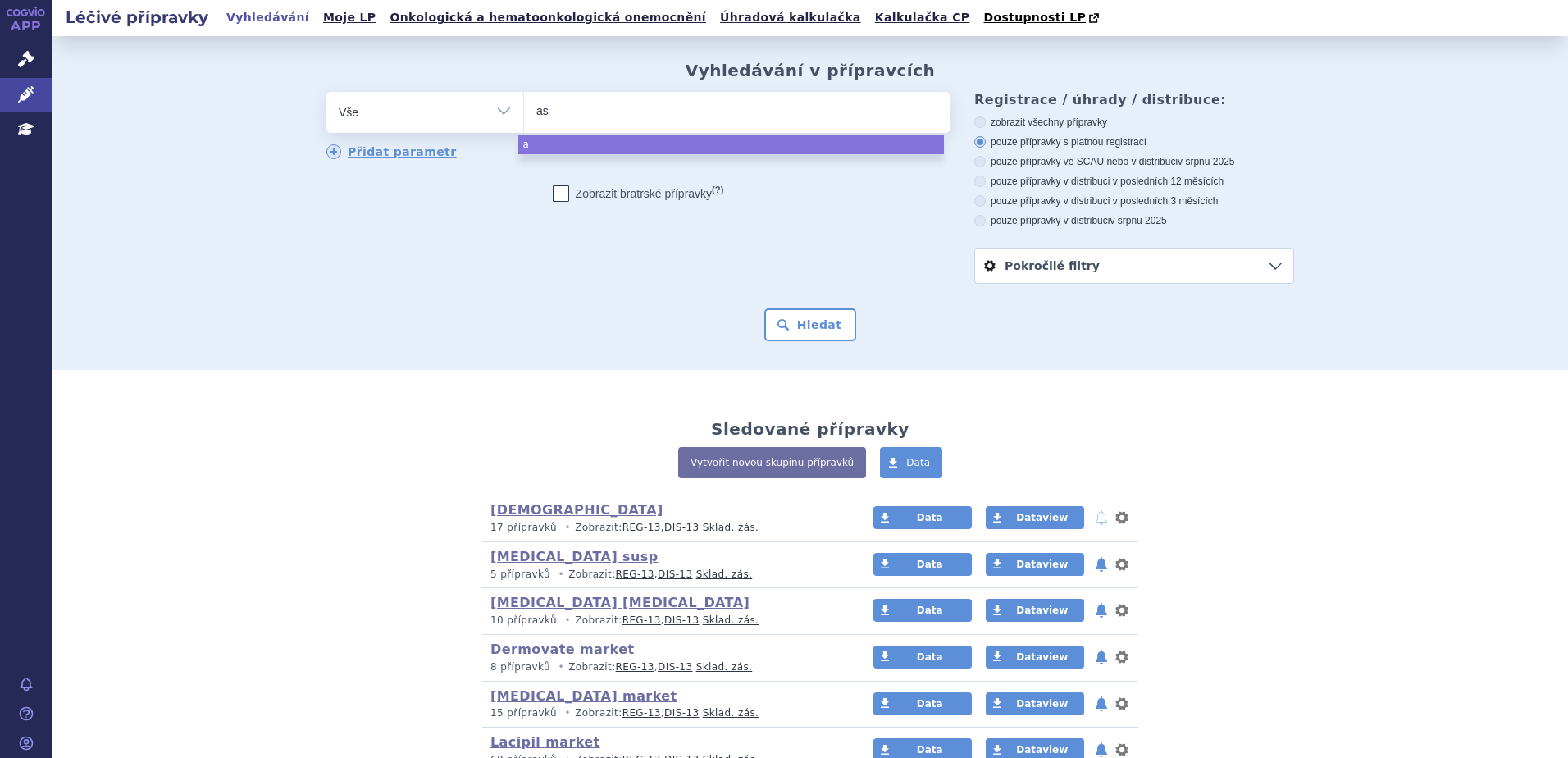
type input "ast"
type input "asth"
type input "asthmex"
select select "asthmex"
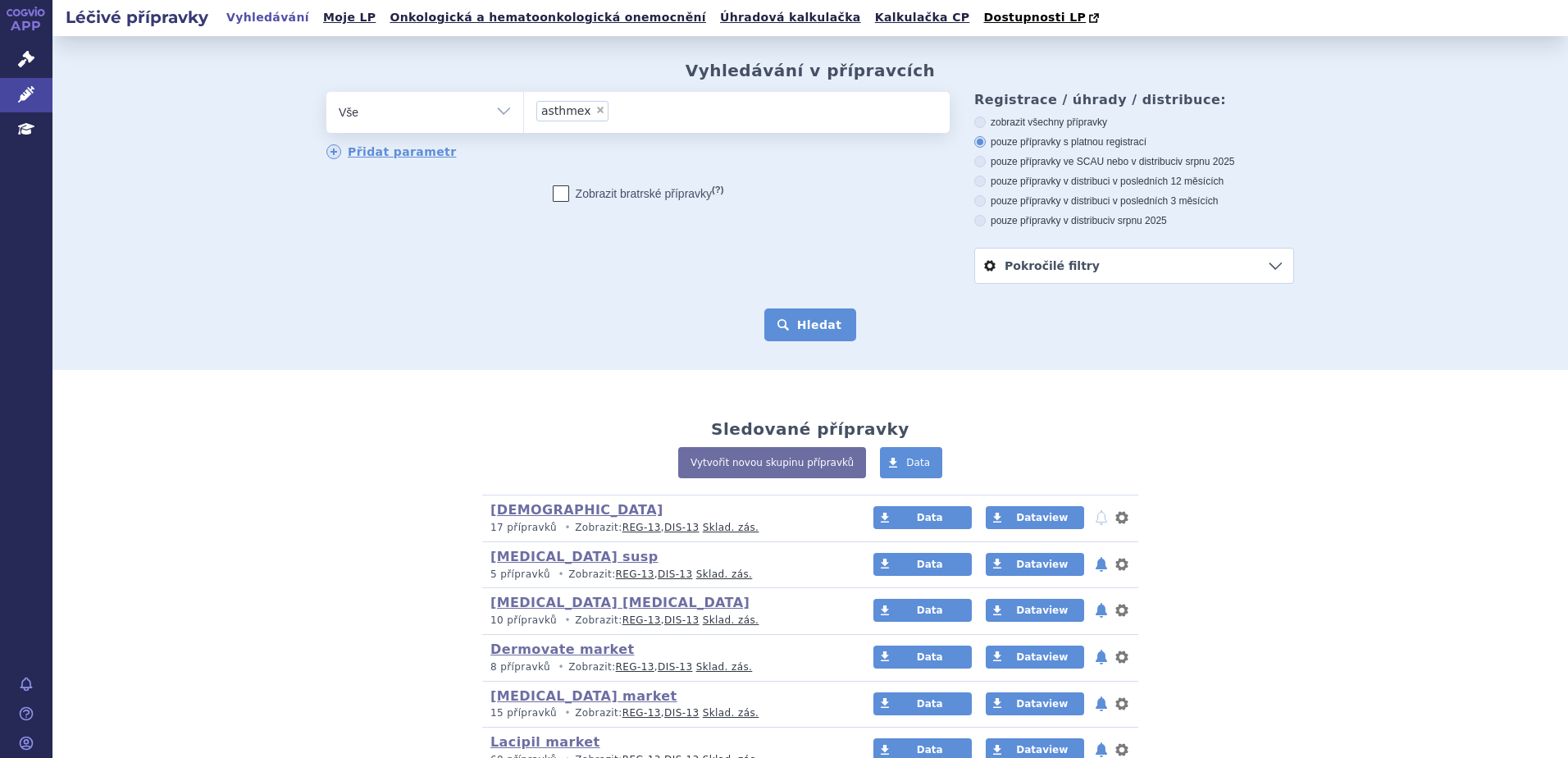
click at [822, 318] on button "Hledat" at bounding box center [810, 325] width 92 height 33
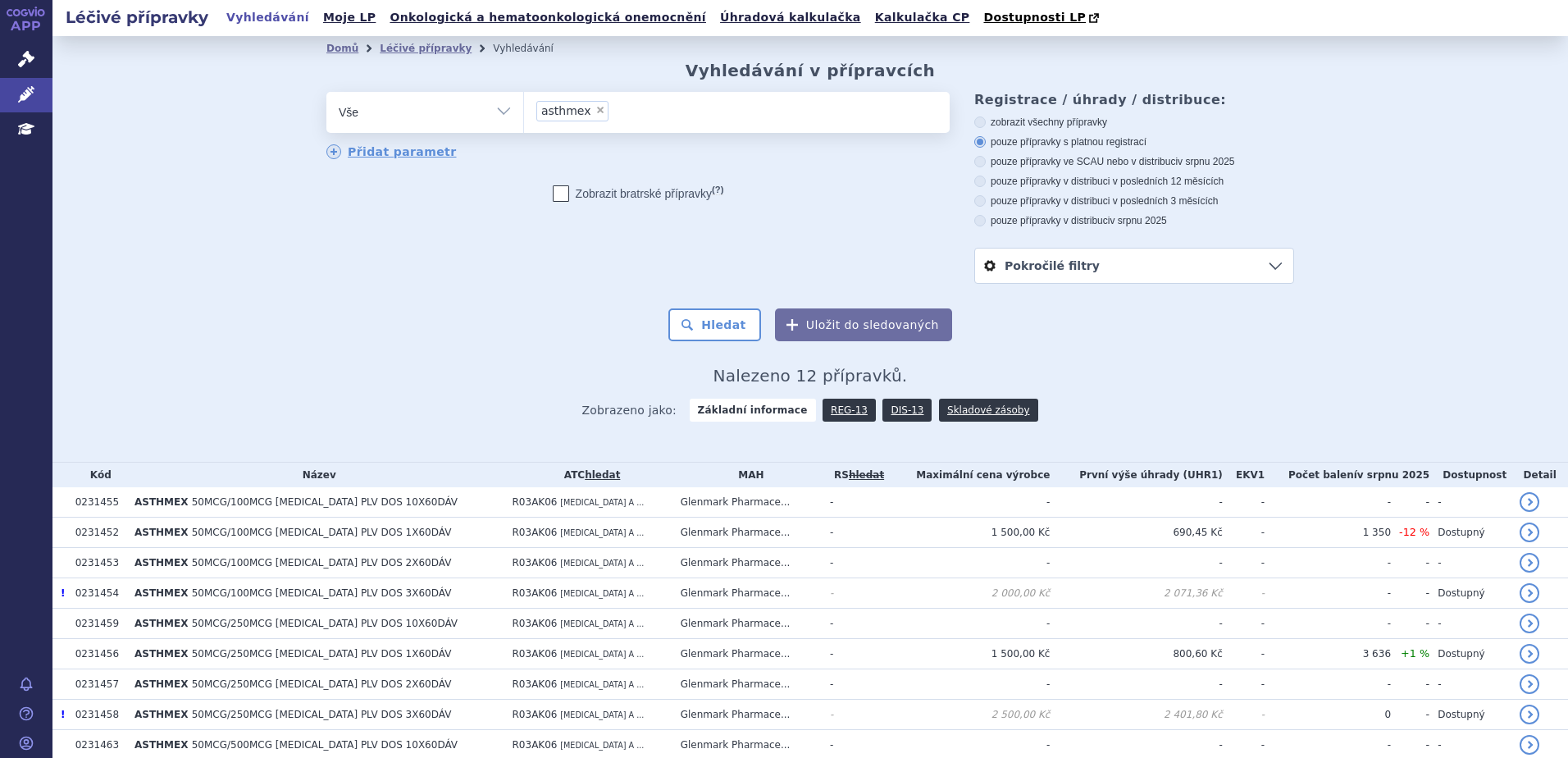
click at [596, 111] on span "×" at bounding box center [601, 110] width 10 height 10
click at [524, 111] on select "asthmex" at bounding box center [523, 112] width 1 height 41
select select
click at [23, 52] on icon at bounding box center [26, 58] width 17 height 17
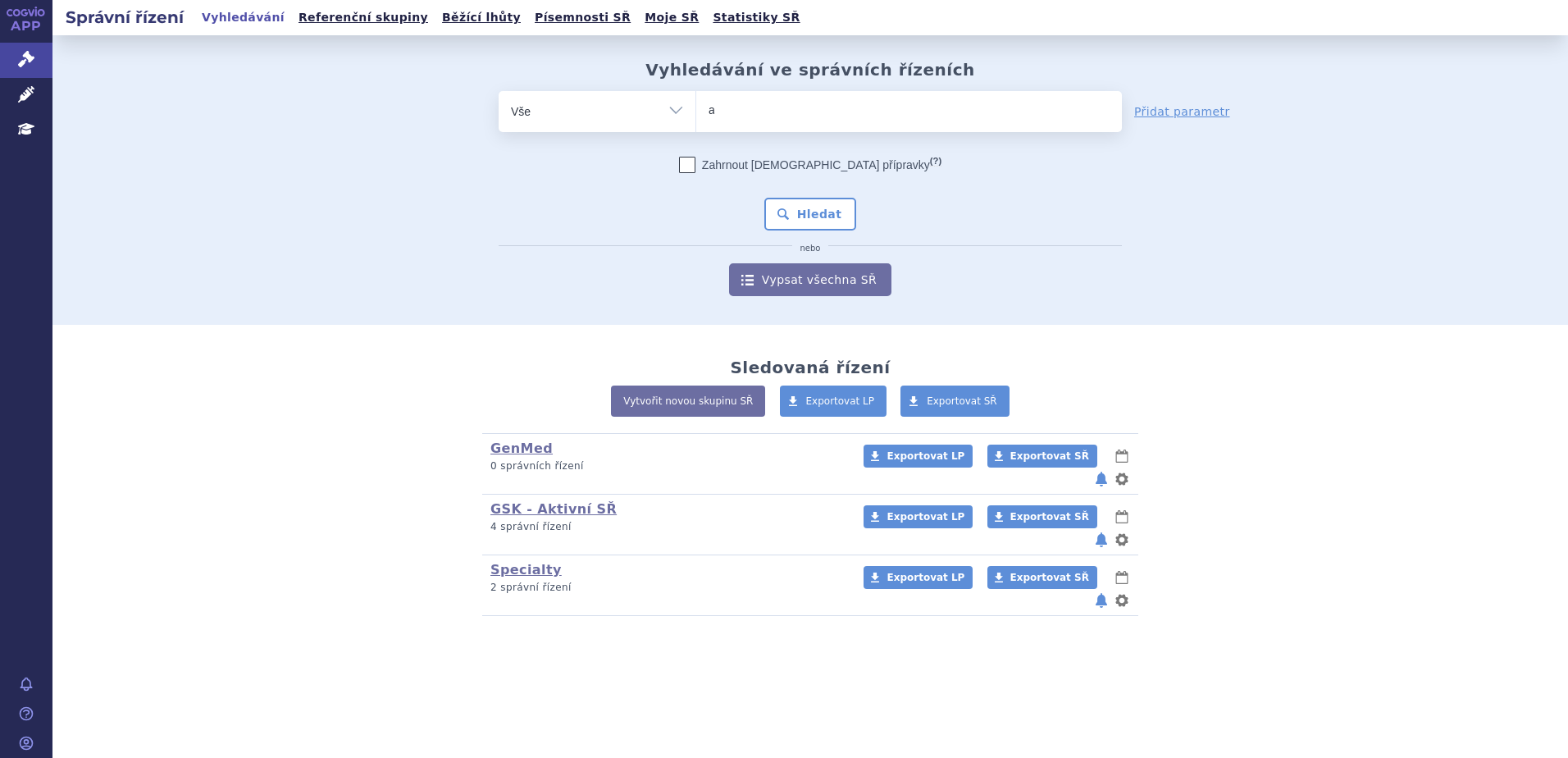
type input "as"
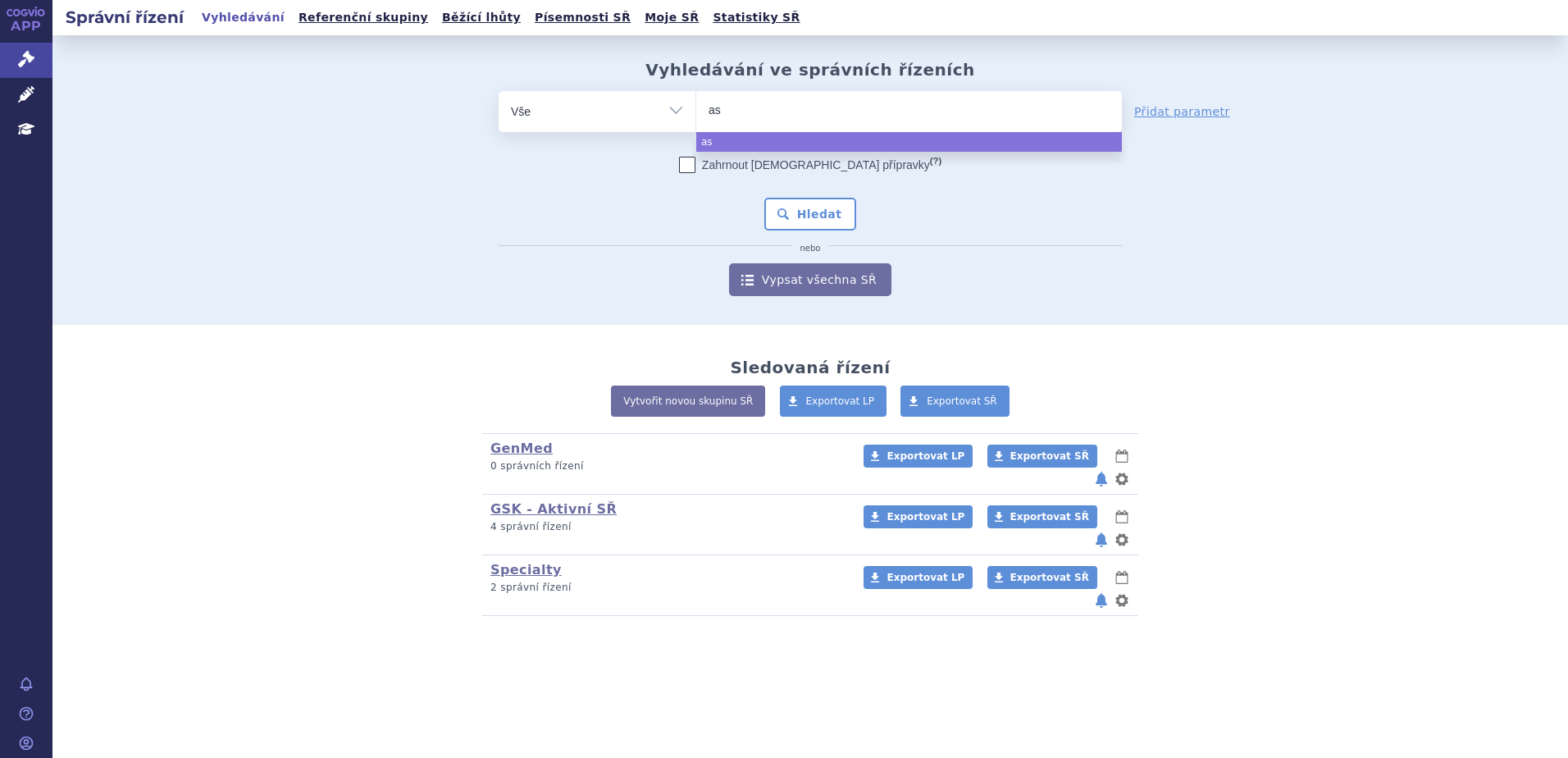
type input "ast"
type input "asthm"
type input "asthmex"
select select "asthmex"
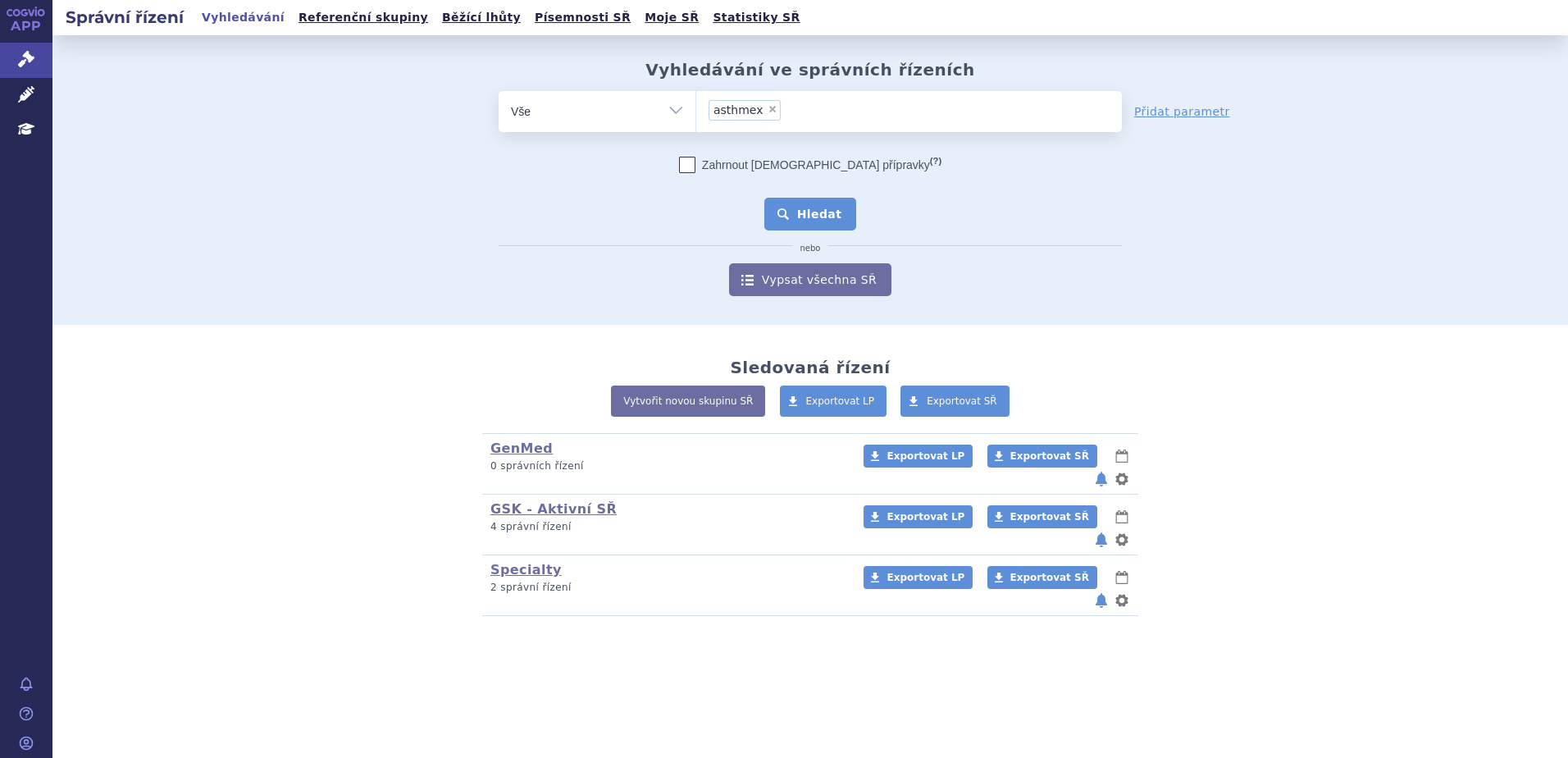
click at [797, 204] on button "Hledat" at bounding box center [810, 214] width 92 height 33
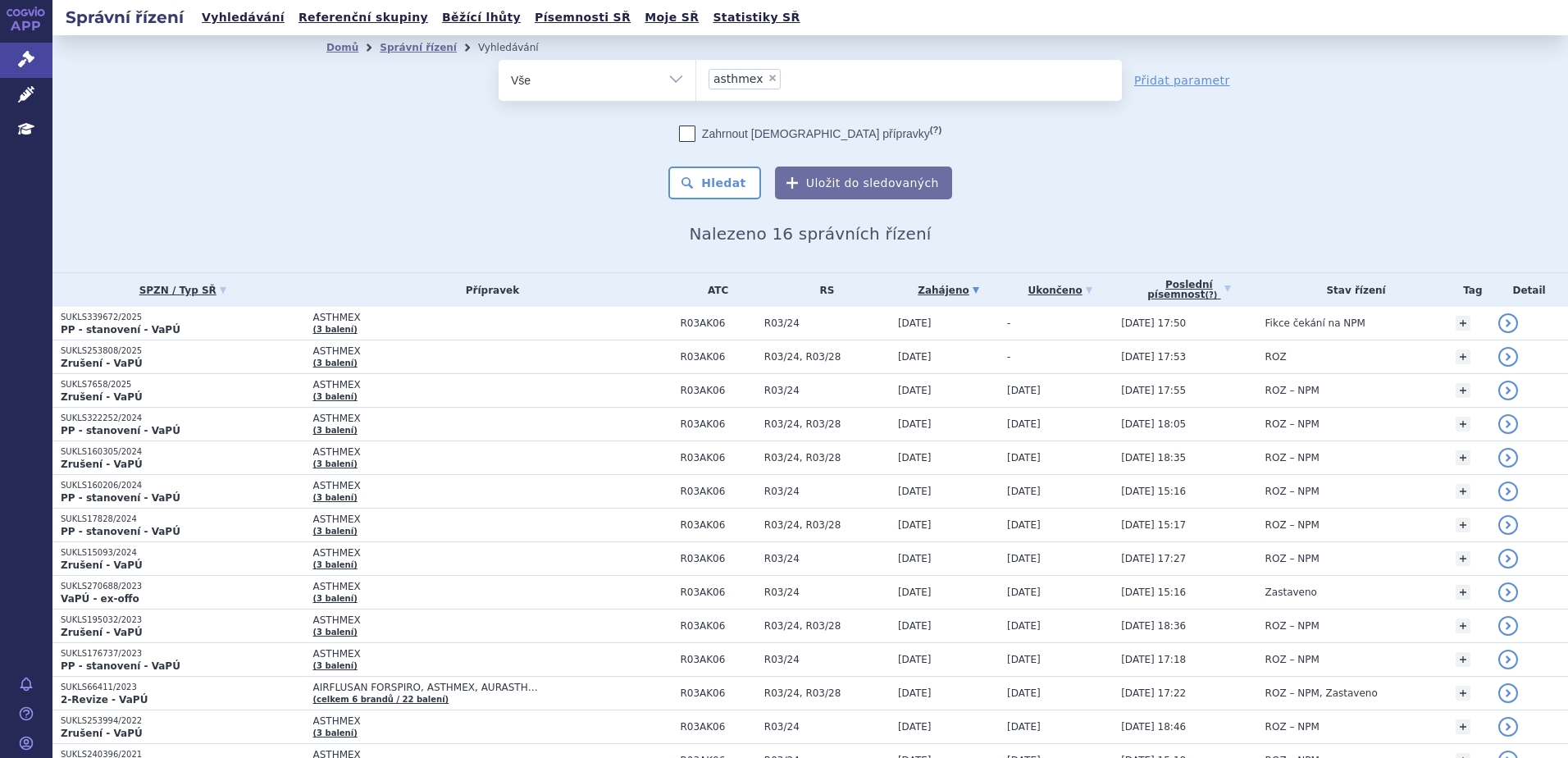
click at [578, 76] on select "Vše Spisová značka Typ SŘ Přípravek/SUKL kód Účastník/Držitel" at bounding box center [597, 79] width 197 height 37
click at [355, 188] on div "odstranit Vše Spisová značka Typ SŘ" at bounding box center [811, 129] width 968 height 139
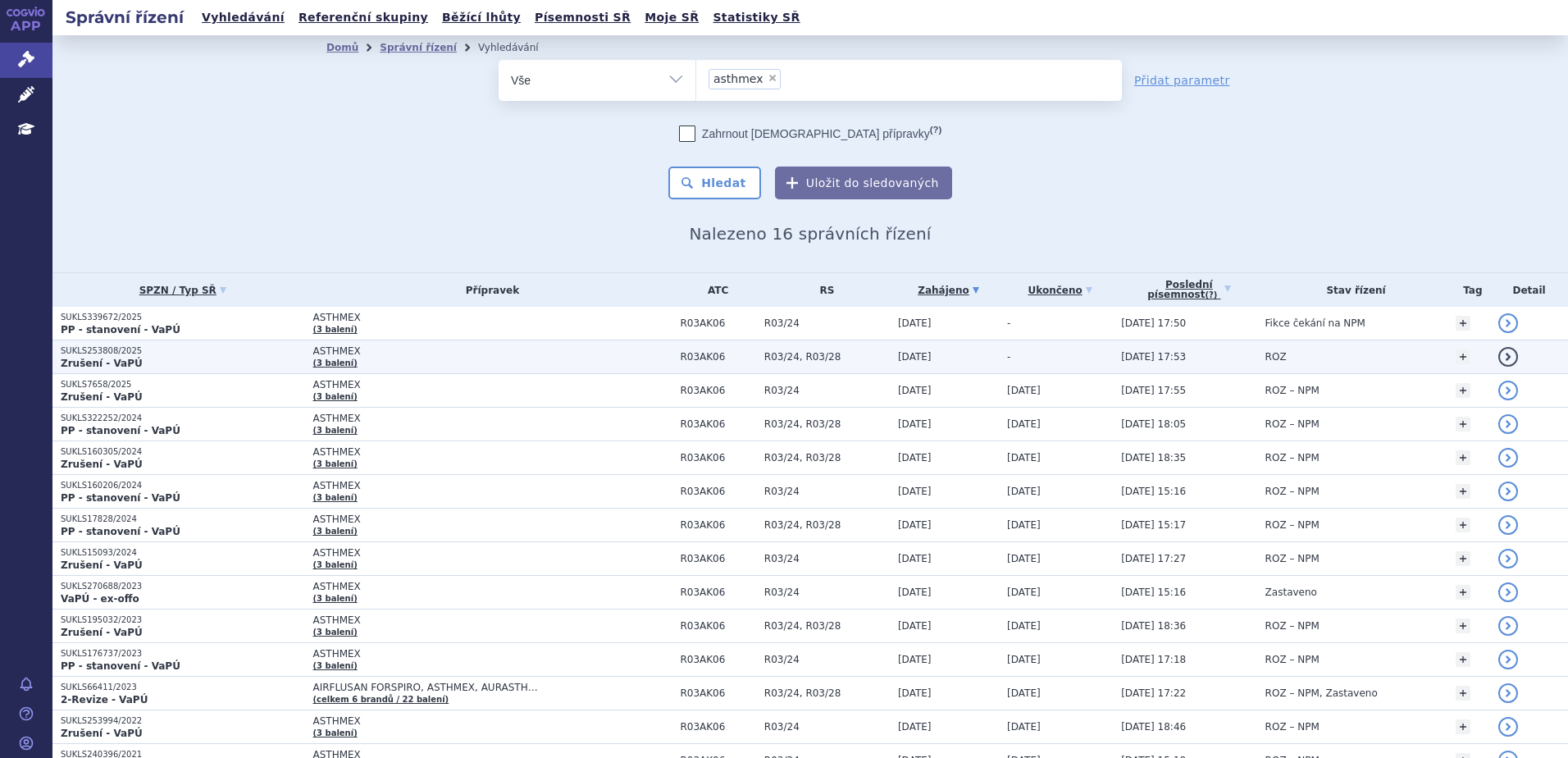
click at [313, 362] on link "(3 balení)" at bounding box center [335, 362] width 45 height 9
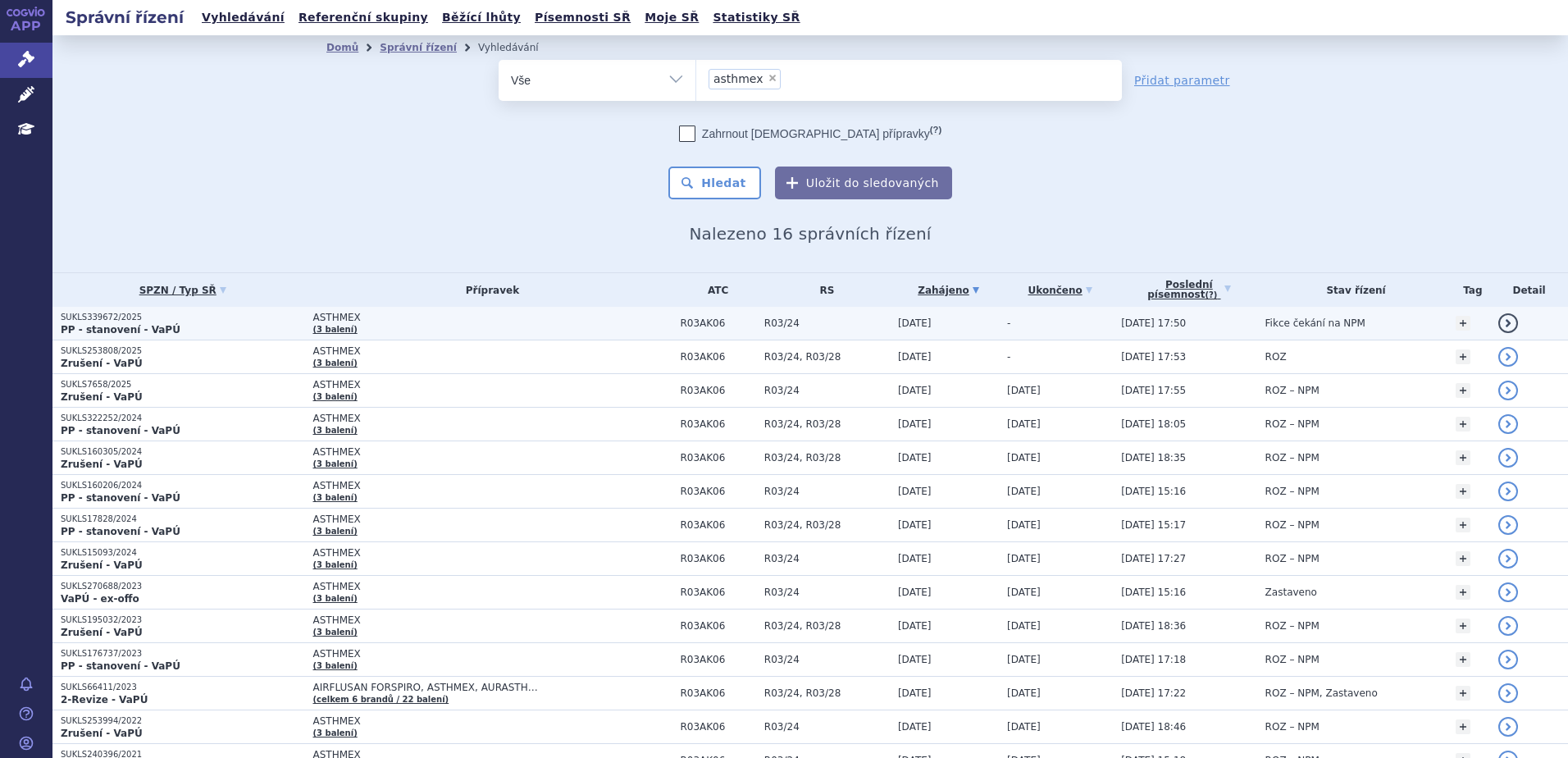
click at [316, 328] on link "(3 balení)" at bounding box center [335, 328] width 45 height 9
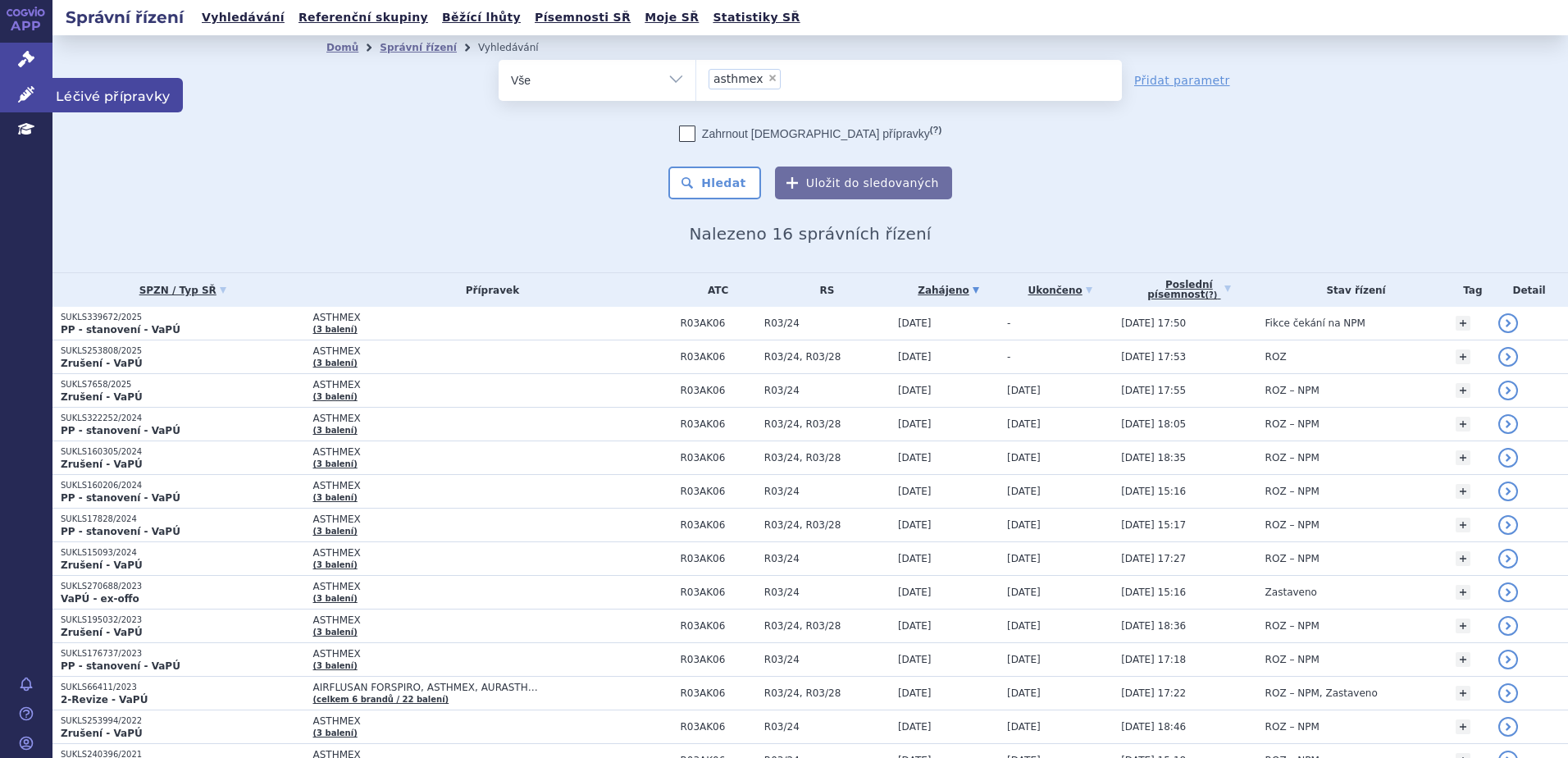
click at [28, 97] on icon at bounding box center [26, 94] width 17 height 17
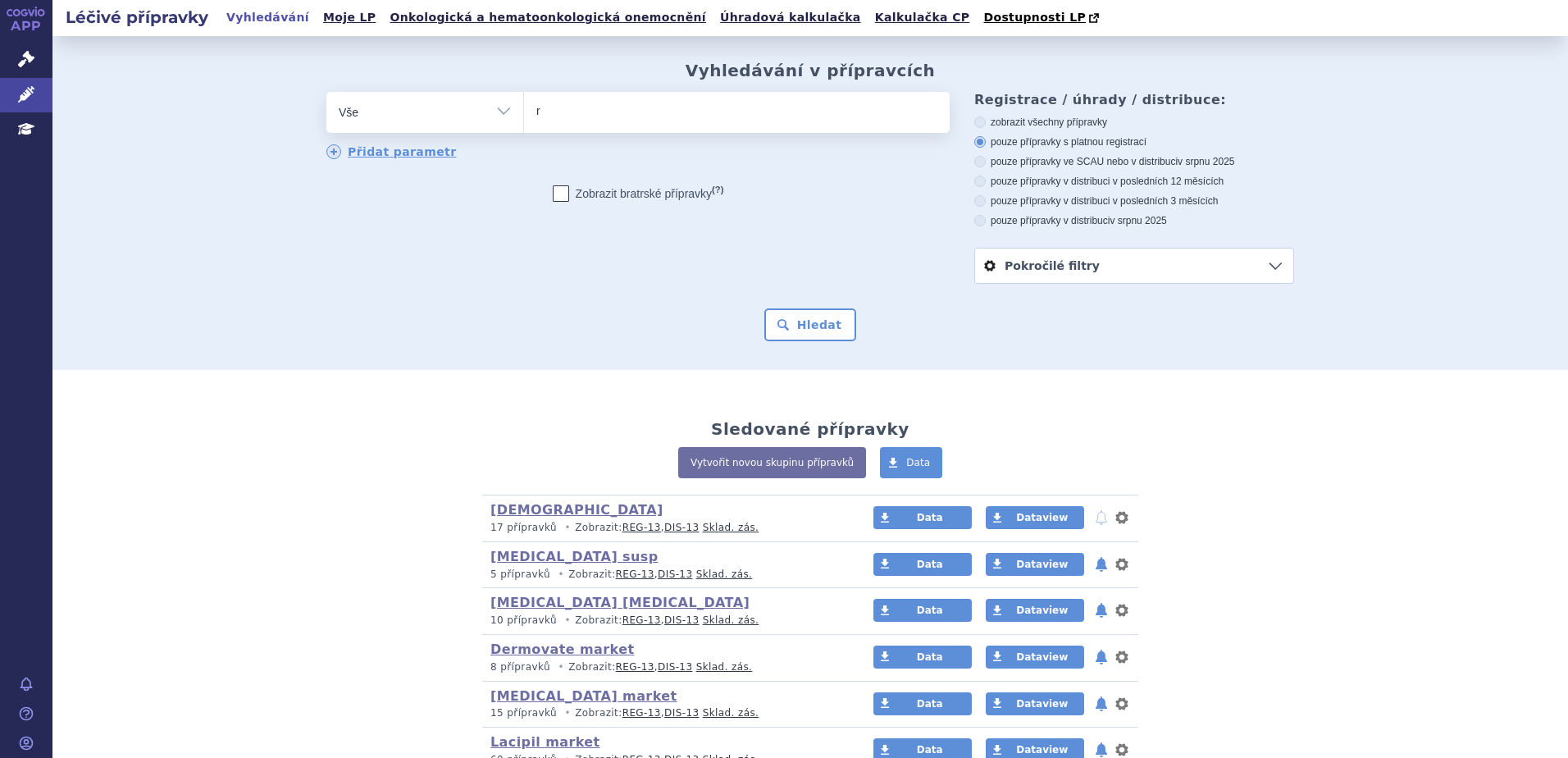
type input "re"
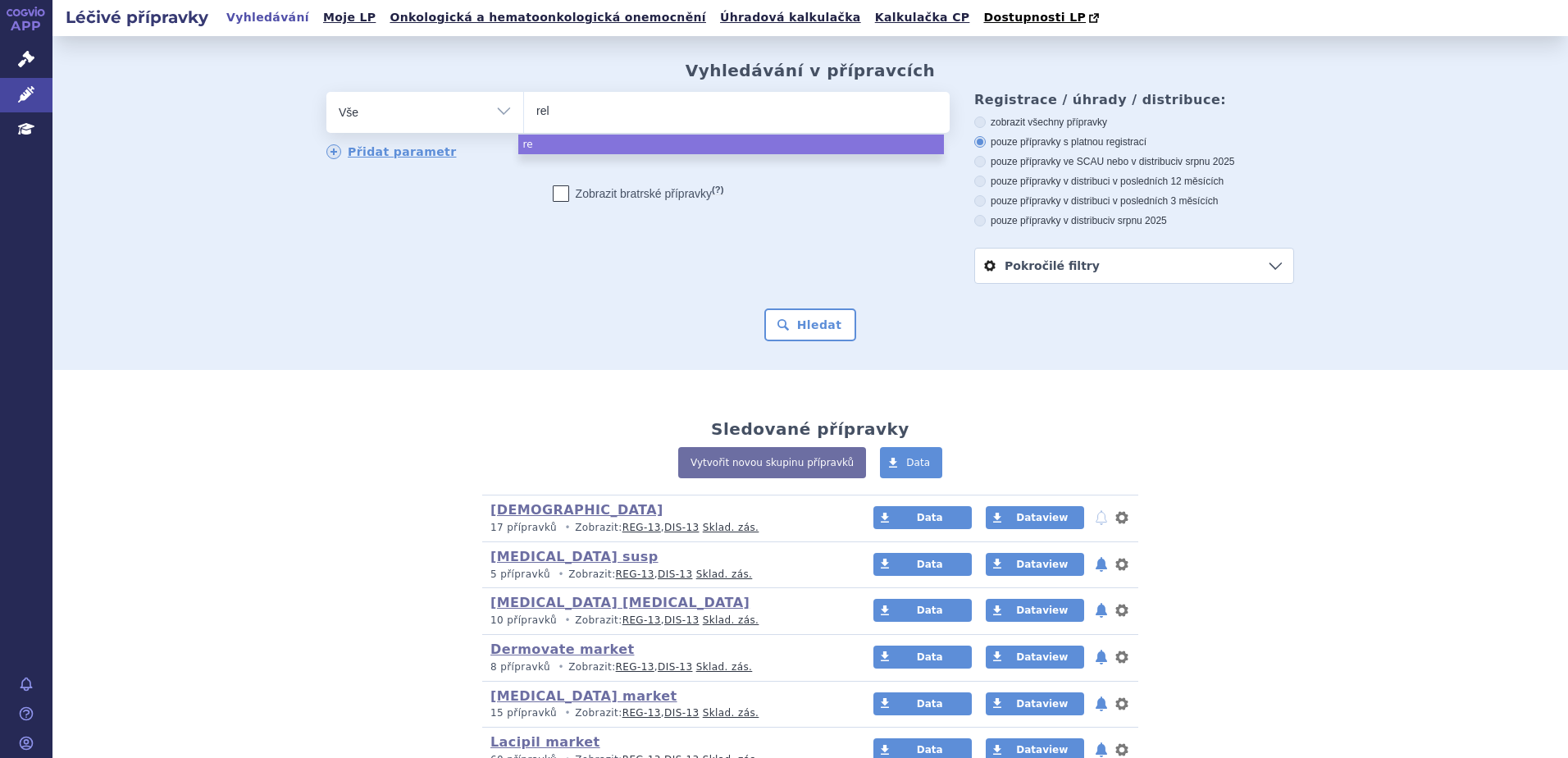
type input "relv"
type input "relva"
type input "relvar"
select select "relvar"
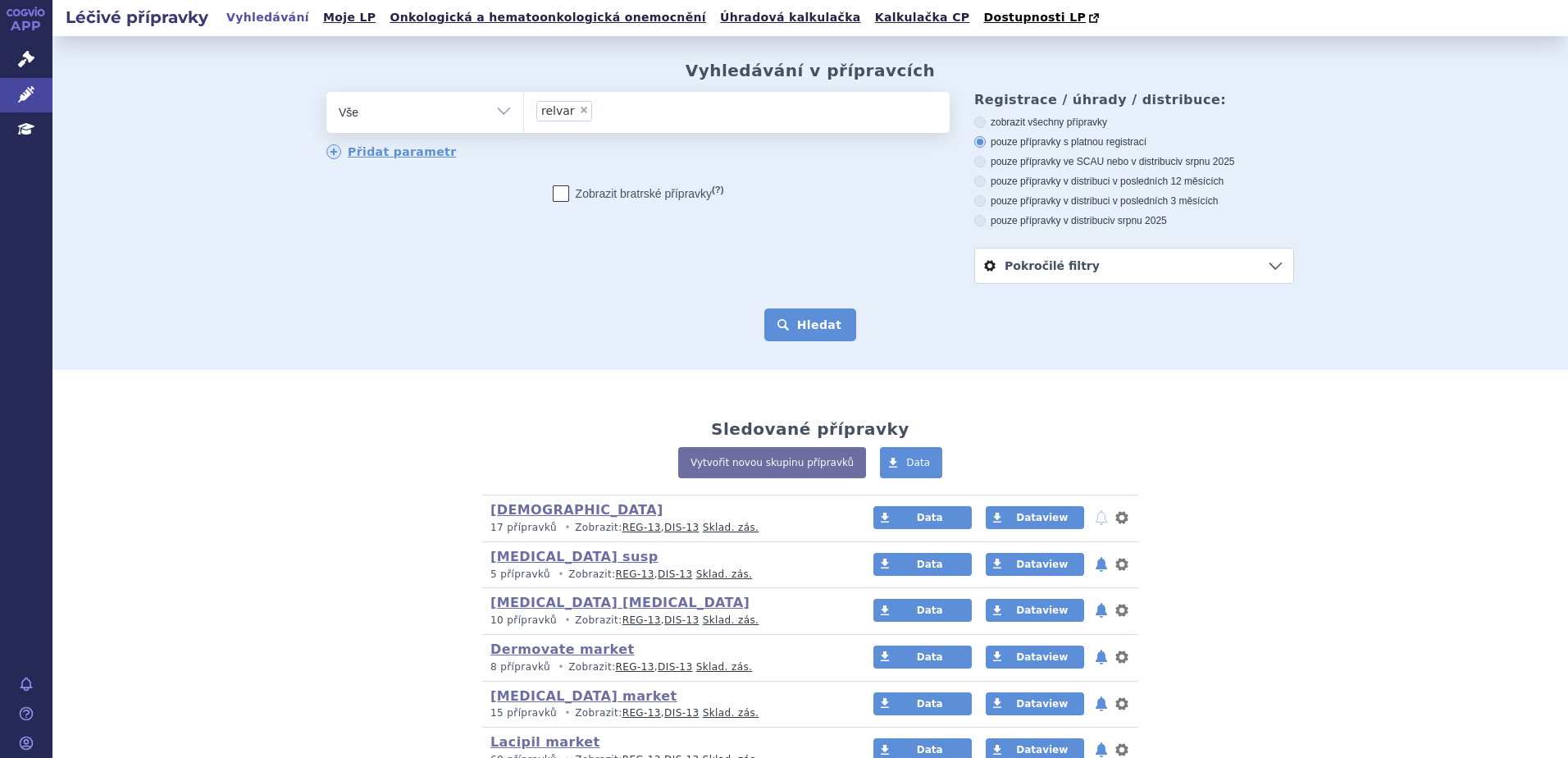
click at [807, 327] on button "Hledat" at bounding box center [810, 325] width 92 height 33
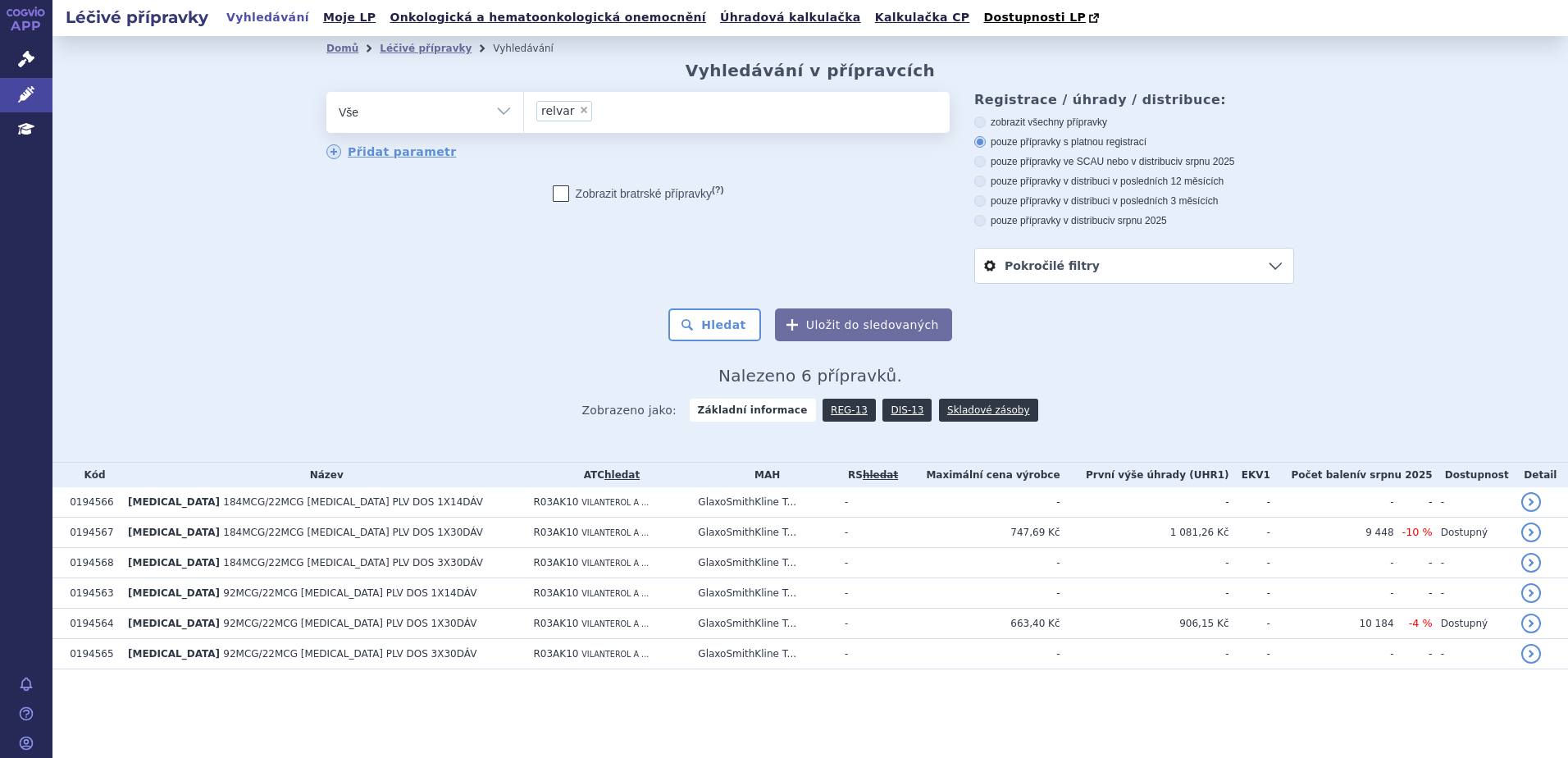
click at [579, 110] on span "×" at bounding box center [584, 110] width 10 height 10
click at [524, 110] on select "relvar" at bounding box center [523, 112] width 1 height 41
select select
click at [605, 114] on ul at bounding box center [737, 109] width 426 height 34
click at [524, 114] on select "relvar" at bounding box center [523, 112] width 1 height 41
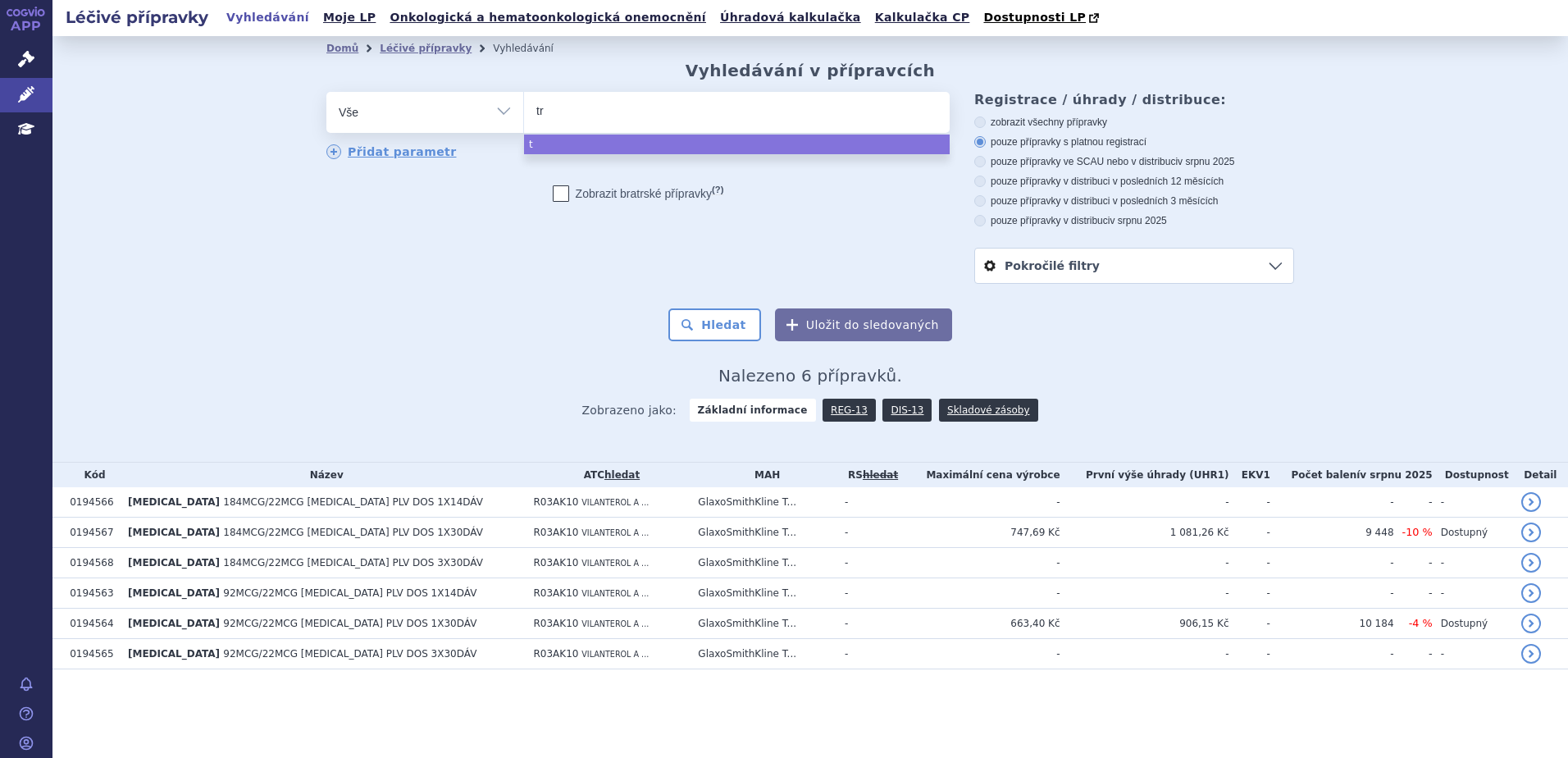
type input "tri"
type input "tripl"
type input "triple"
select select "triple"
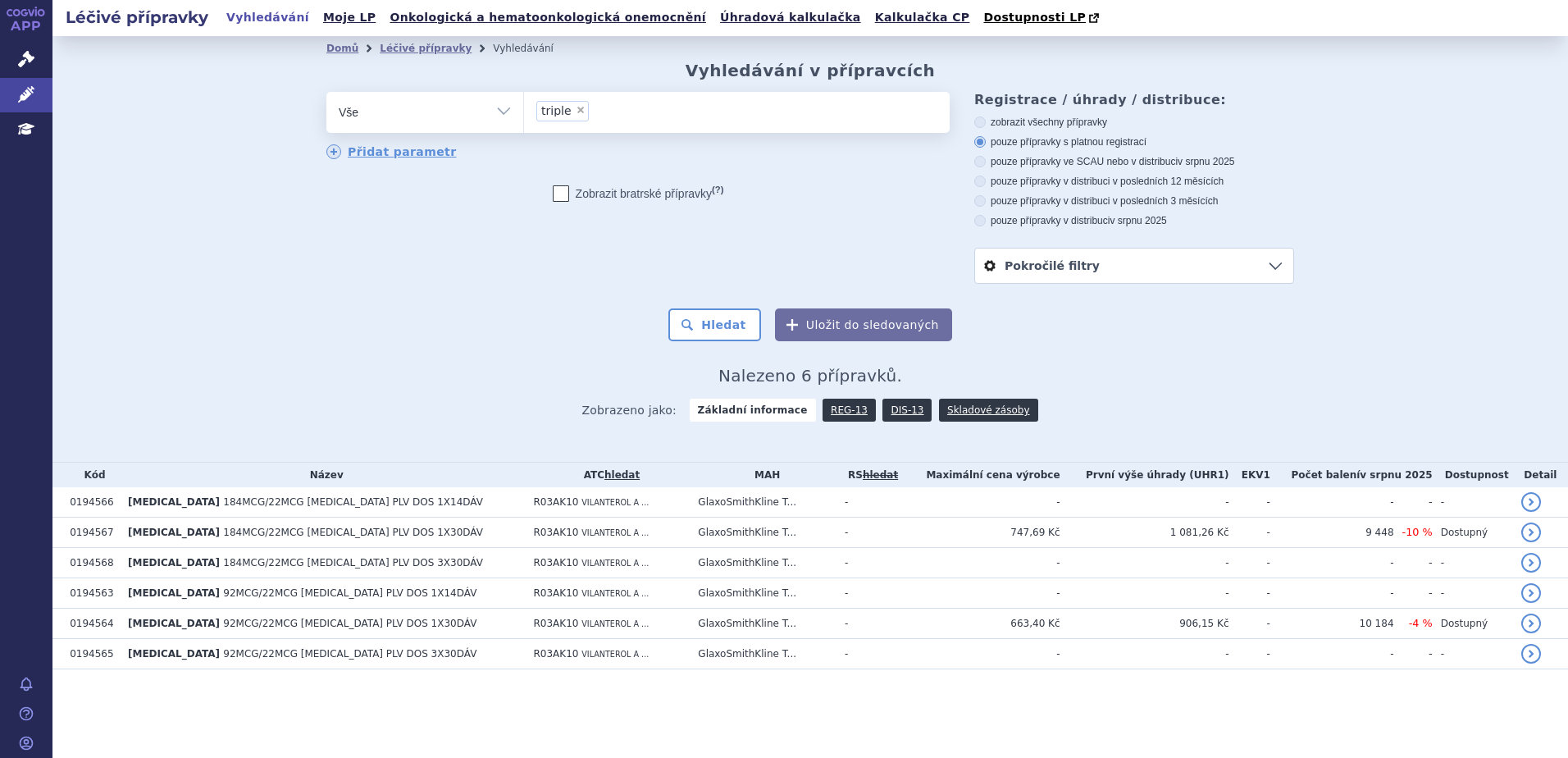
click at [575, 113] on span "×" at bounding box center [580, 110] width 10 height 10
click at [524, 113] on select "relvar triple" at bounding box center [523, 112] width 1 height 41
select select
